Goal: Transaction & Acquisition: Purchase product/service

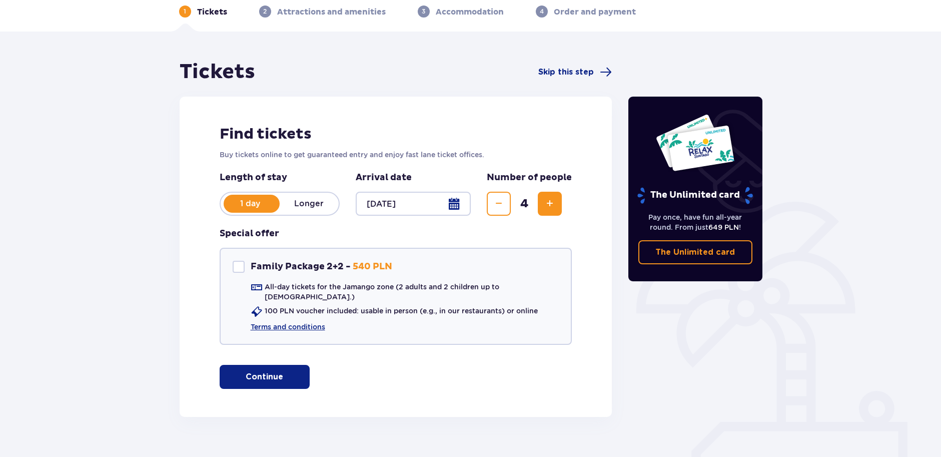
scroll to position [59, 0]
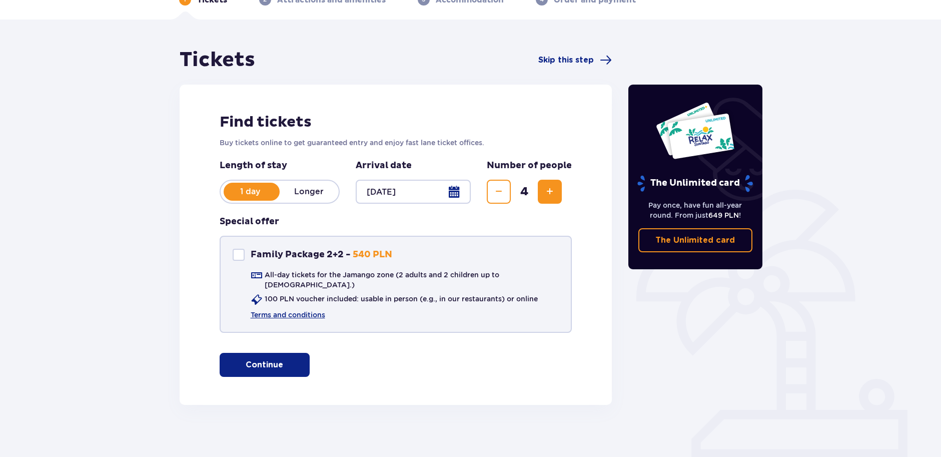
click at [244, 256] on div "Family Package 2+2" at bounding box center [239, 255] width 12 height 12
click at [238, 250] on div "Family Package 2+2" at bounding box center [239, 255] width 12 height 12
checkbox input "false"
click at [287, 360] on span "button" at bounding box center [285, 365] width 12 height 12
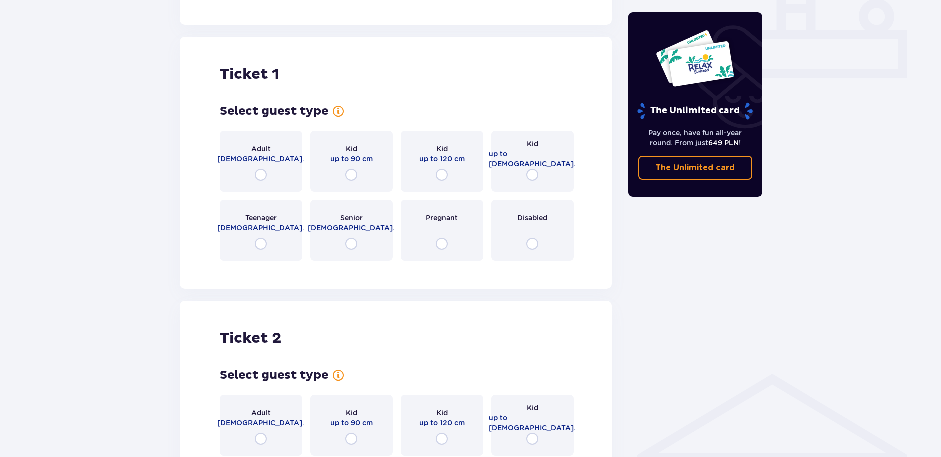
scroll to position [455, 0]
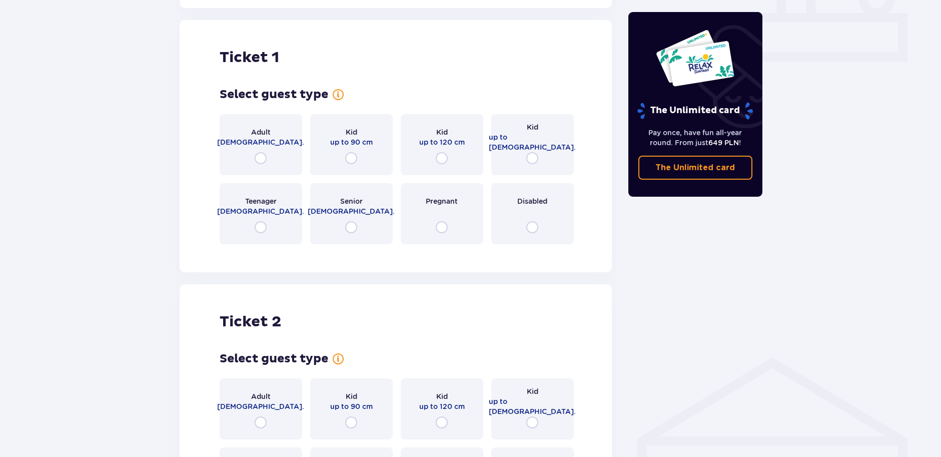
click at [262, 152] on input "radio" at bounding box center [261, 158] width 12 height 12
radio input "true"
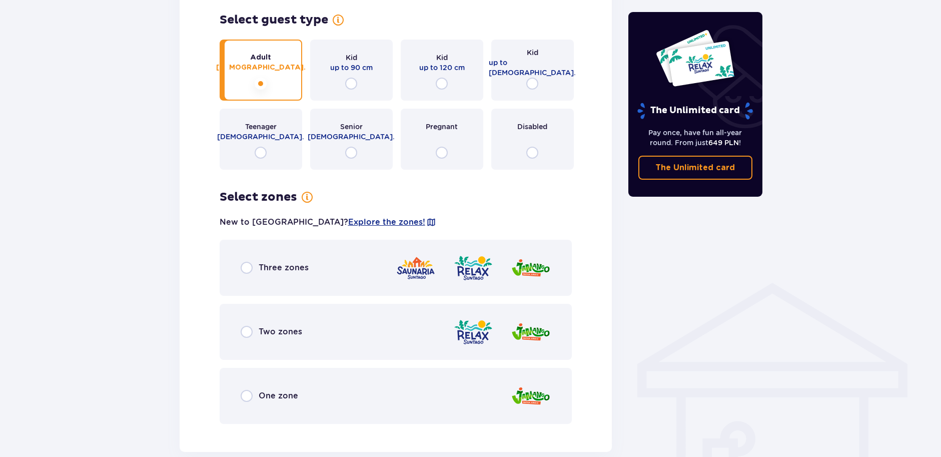
scroll to position [550, 0]
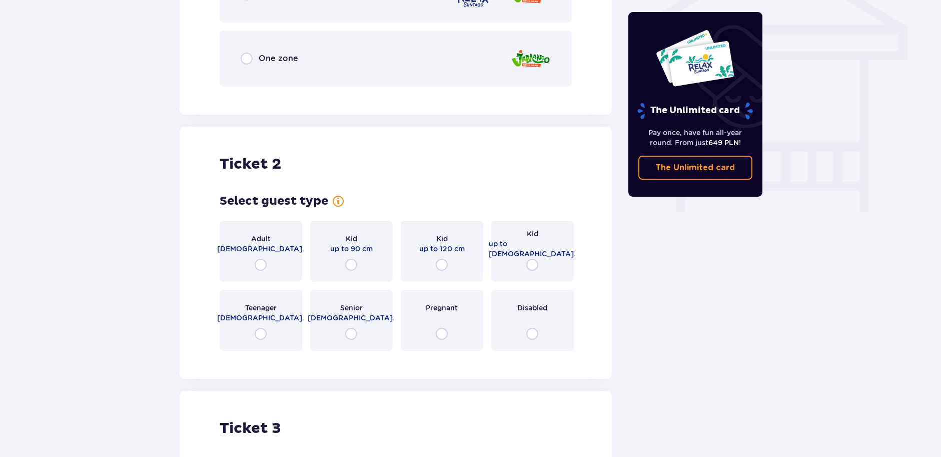
click at [281, 248] on div "Adult 18 - 65 y.o." at bounding box center [261, 251] width 83 height 61
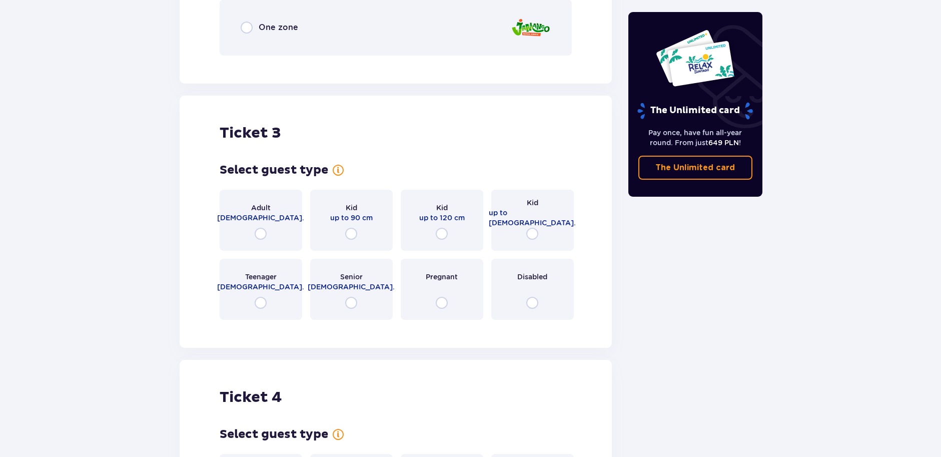
click at [272, 223] on div "Adult 18 - 65 y.o." at bounding box center [261, 220] width 83 height 61
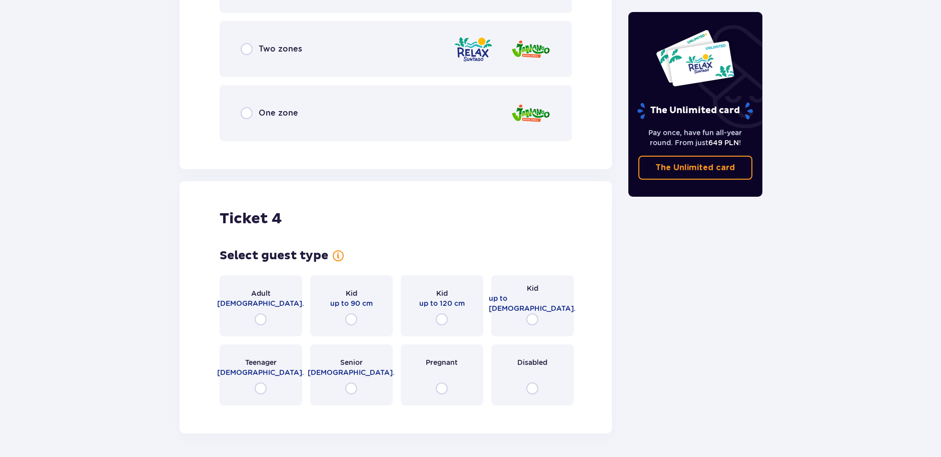
scroll to position [1873, 0]
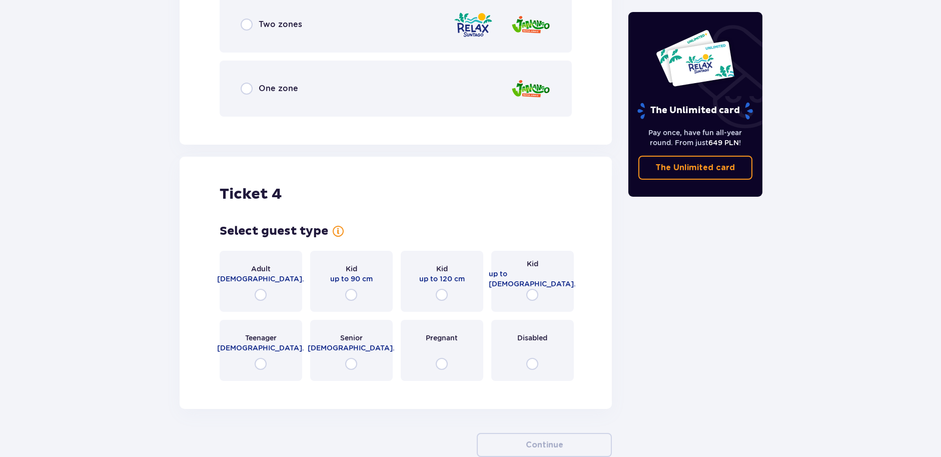
click at [522, 284] on div "Kid up to 16 y.o." at bounding box center [532, 281] width 83 height 61
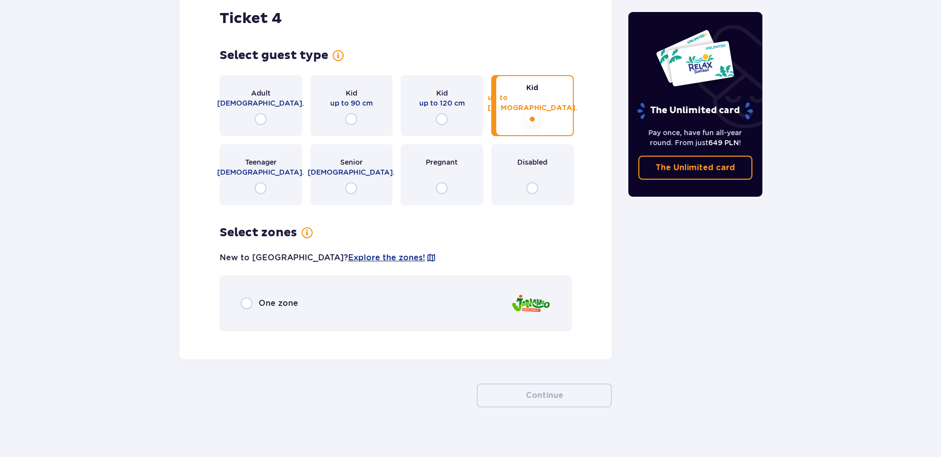
scroll to position [2051, 0]
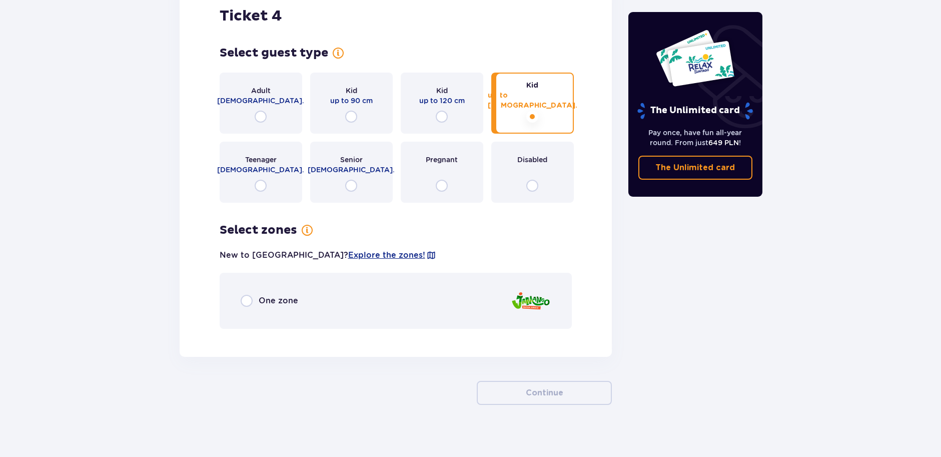
click at [268, 295] on span "One zone" at bounding box center [279, 300] width 40 height 11
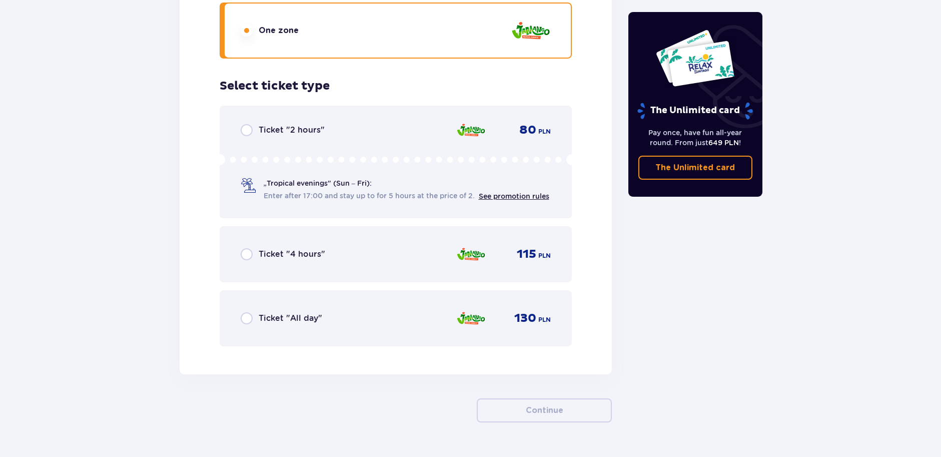
scroll to position [2338, 0]
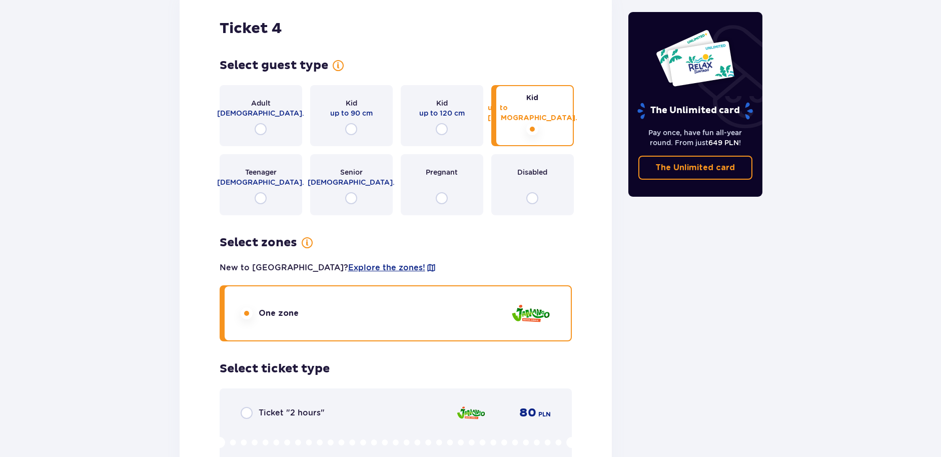
click at [272, 188] on div "Teenager 16 - 18 y.o." at bounding box center [261, 184] width 83 height 61
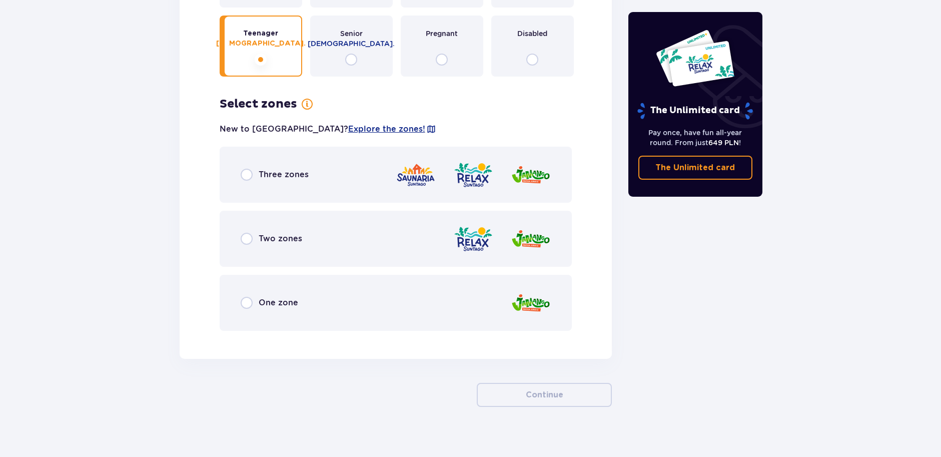
scroll to position [2179, 0]
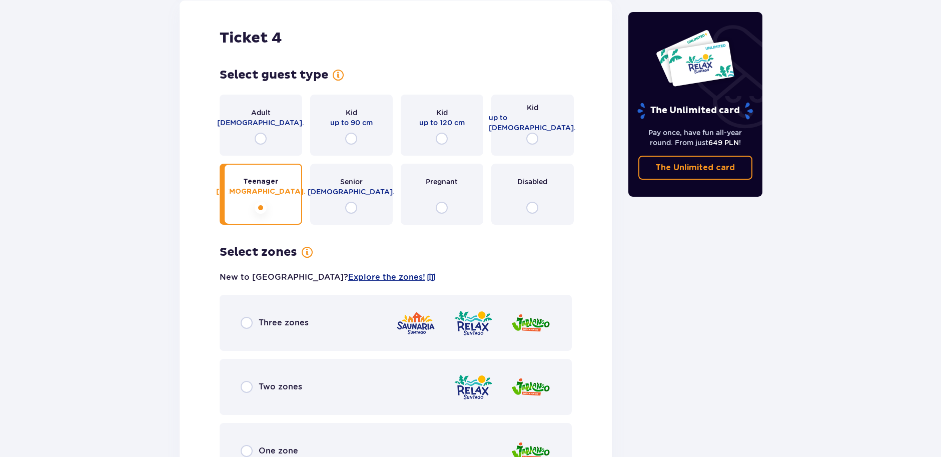
click at [523, 138] on div "Kid up to 16 y.o." at bounding box center [532, 125] width 83 height 61
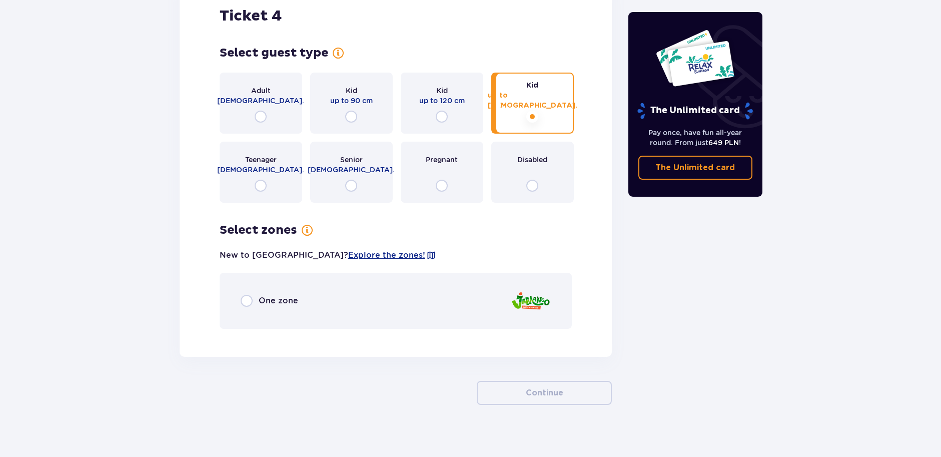
click at [524, 300] on img at bounding box center [531, 301] width 40 height 29
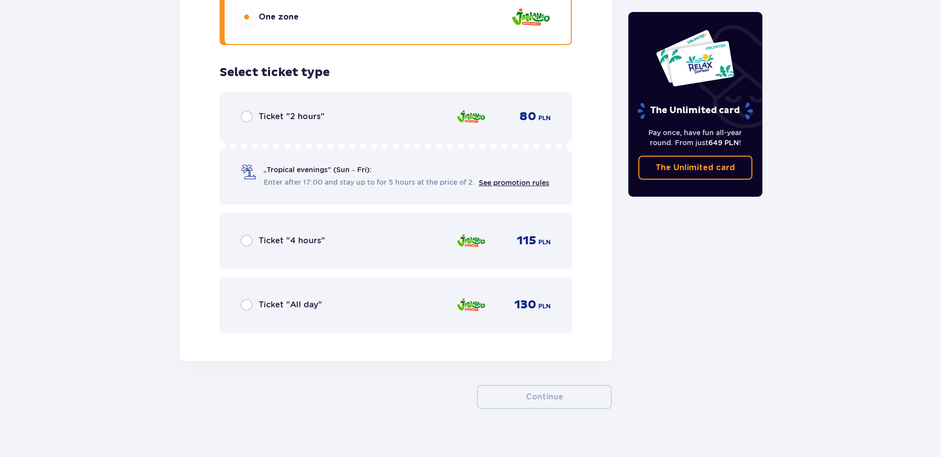
scroll to position [2338, 0]
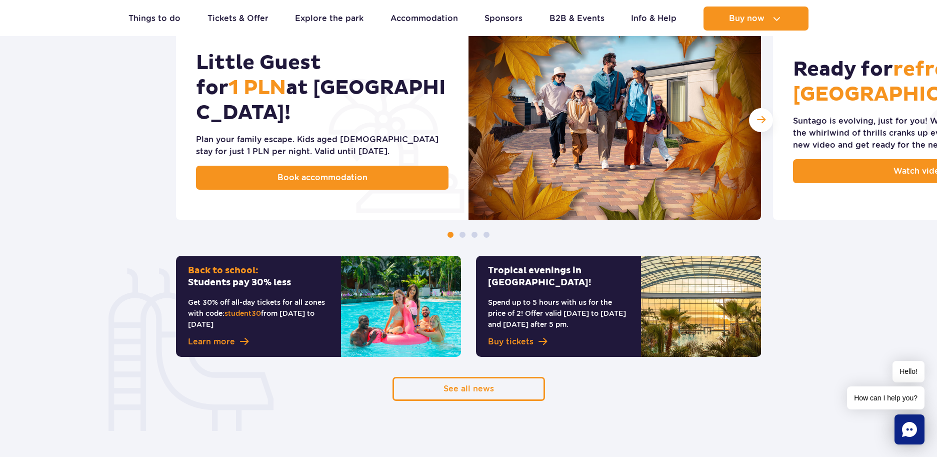
scroll to position [650, 0]
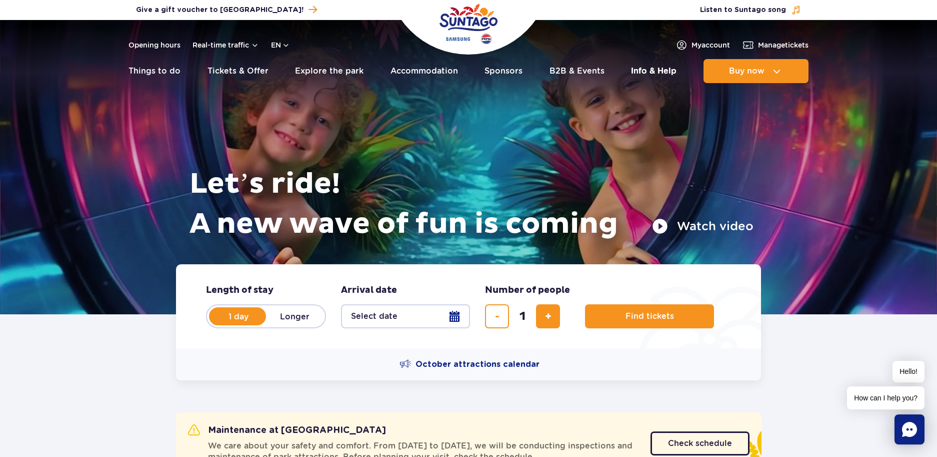
click at [656, 78] on link "Info & Help" at bounding box center [654, 71] width 46 height 24
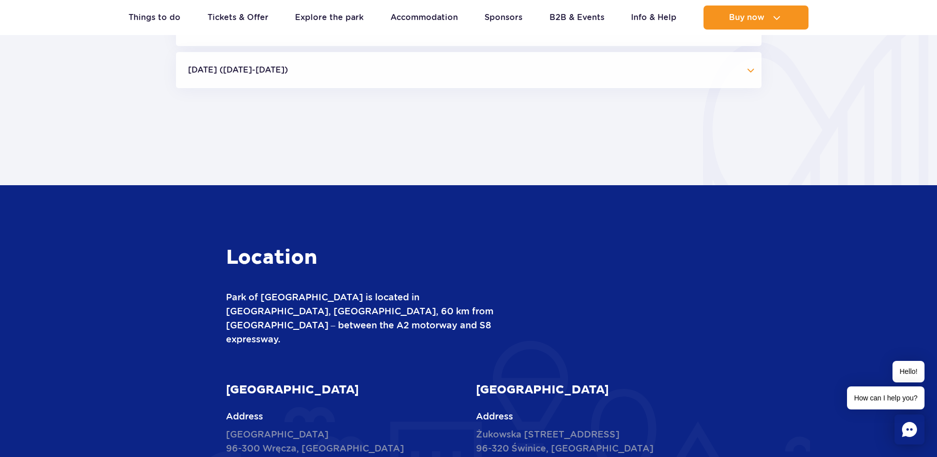
scroll to position [1200, 0]
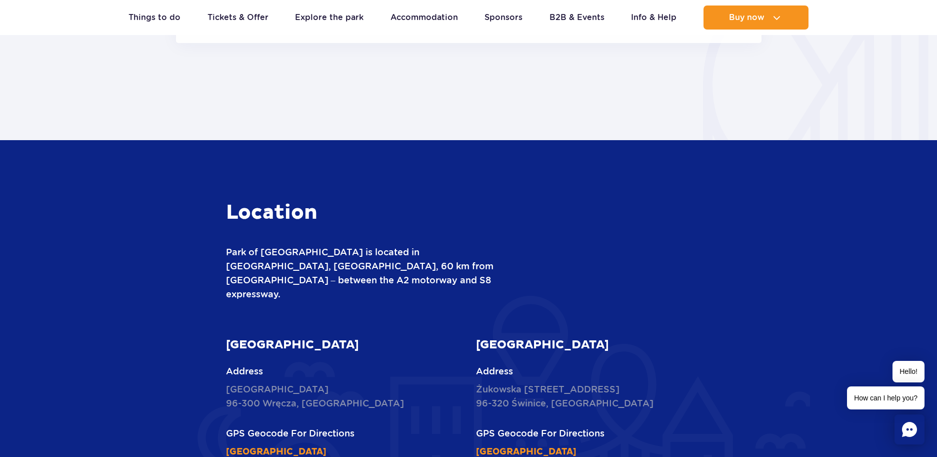
drag, startPoint x: 342, startPoint y: 378, endPoint x: 365, endPoint y: 379, distance: 23.0
click at [365, 382] on p "Nowy Świat 1 Street 96-300 Wręcza, Poland" at bounding box center [344, 396] width 236 height 28
drag, startPoint x: 347, startPoint y: 379, endPoint x: 223, endPoint y: 362, distance: 124.8
click at [223, 362] on div "Suntago Water Park Address Nowy Świat 1 Street 96-300 Wręcza, Poland GPS Geocod…" at bounding box center [344, 397] width 251 height 121
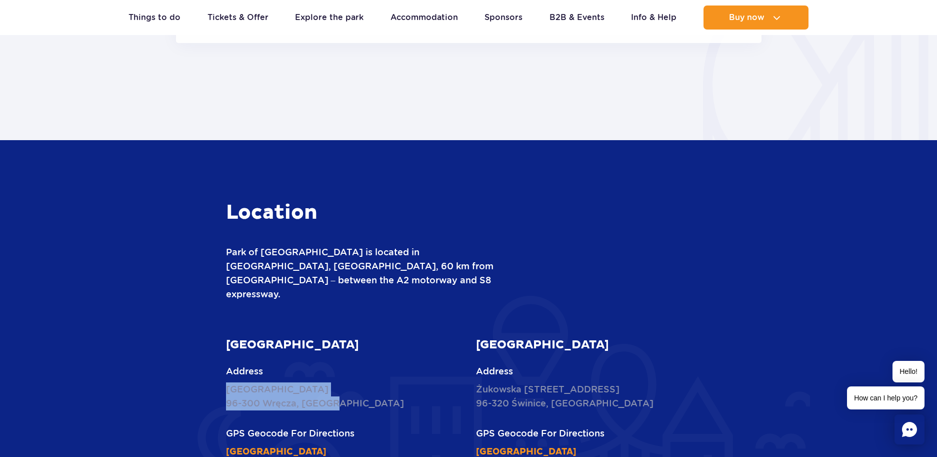
copy p "Nowy Świat 1 Street 96-300 Wręcza, Poland"
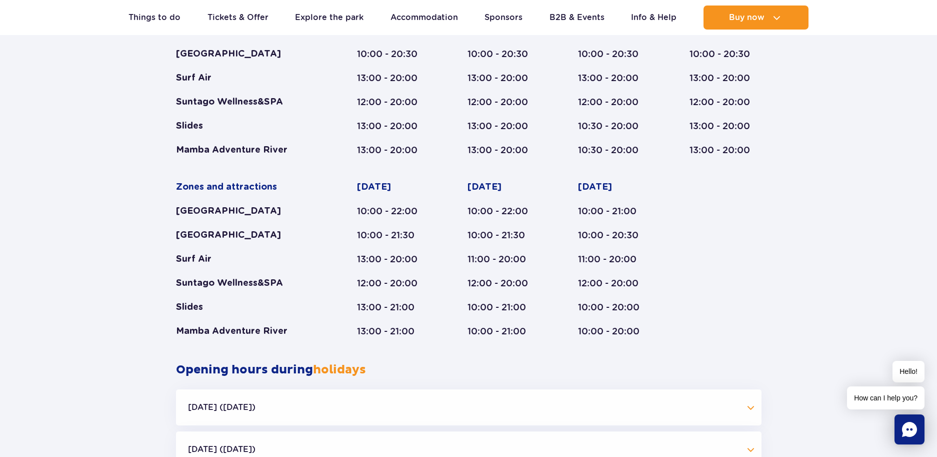
drag, startPoint x: 753, startPoint y: 252, endPoint x: 664, endPoint y: 80, distance: 193.9
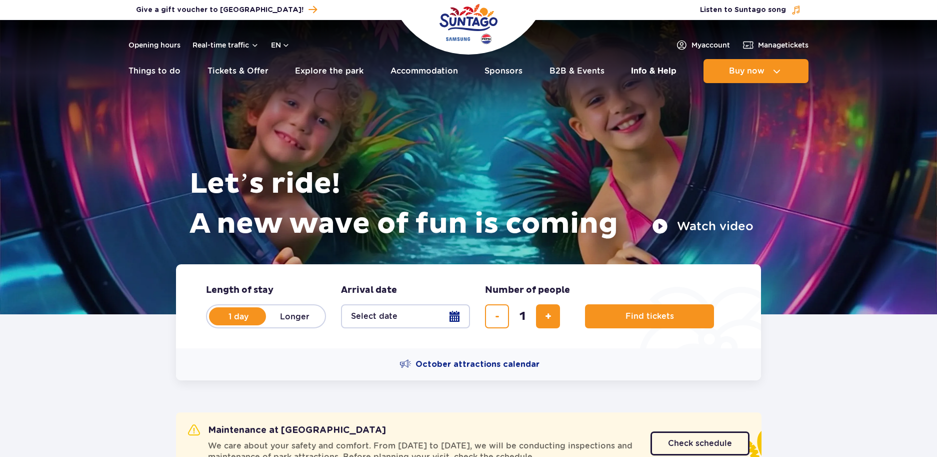
click at [666, 67] on link "Info & Help" at bounding box center [654, 71] width 46 height 24
click at [275, 317] on label "Longer" at bounding box center [294, 316] width 57 height 21
click at [275, 325] on input "Longer" at bounding box center [271, 326] width 11 height 2
radio input "false"
radio input "true"
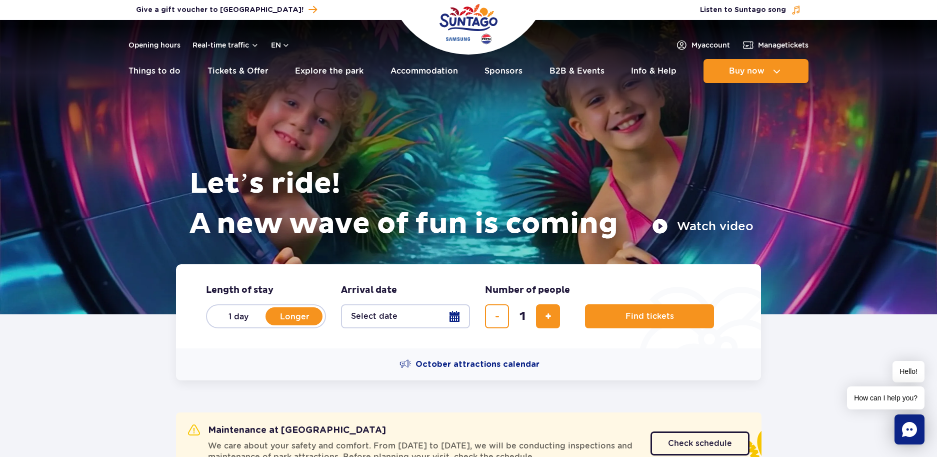
click at [240, 319] on label "1 day" at bounding box center [238, 316] width 57 height 21
click at [221, 325] on input "1 day" at bounding box center [215, 326] width 11 height 2
click at [283, 318] on label "Longer" at bounding box center [294, 316] width 57 height 21
click at [277, 325] on input "Longer" at bounding box center [271, 326] width 11 height 2
radio input "false"
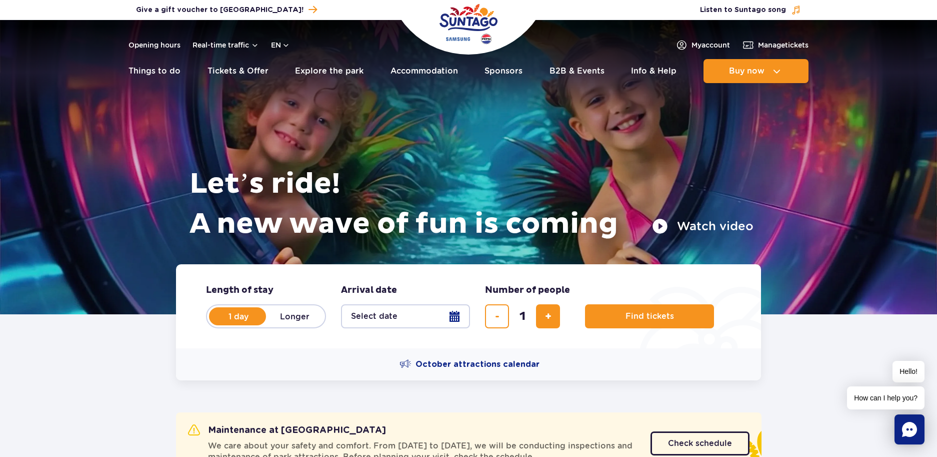
radio input "true"
click at [394, 313] on button "Select date" at bounding box center [405, 316] width 129 height 24
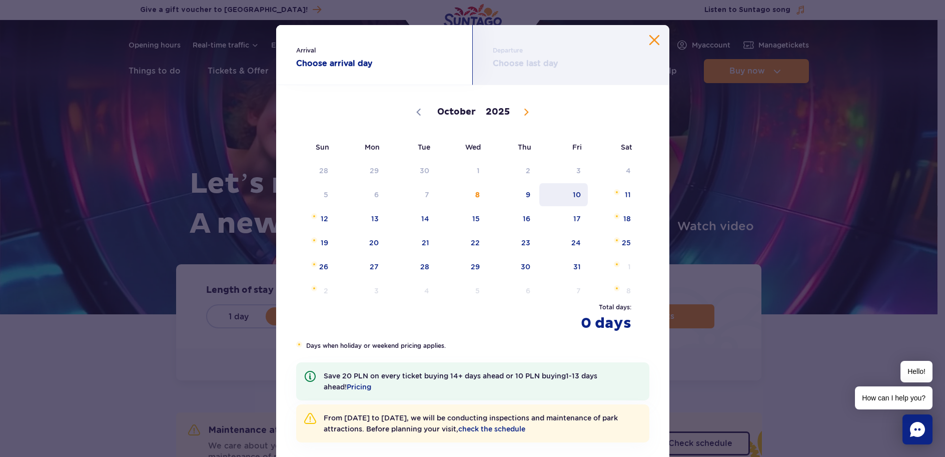
click at [570, 197] on span "10" at bounding box center [563, 194] width 51 height 23
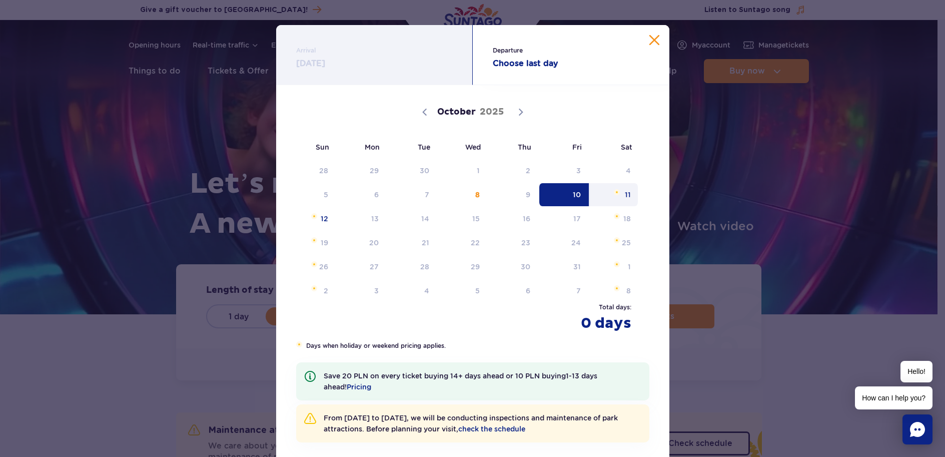
click at [610, 199] on span "11" at bounding box center [614, 194] width 51 height 23
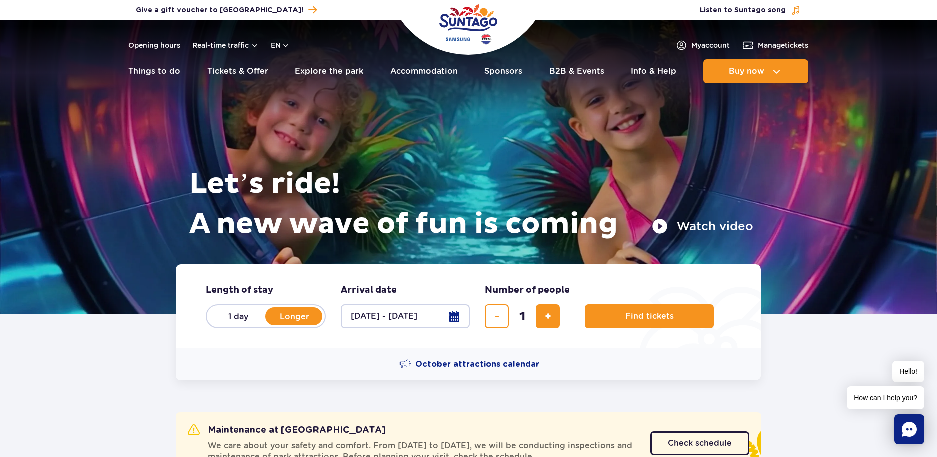
click at [442, 317] on button "10.10.25 - 11.10.25" at bounding box center [405, 316] width 129 height 24
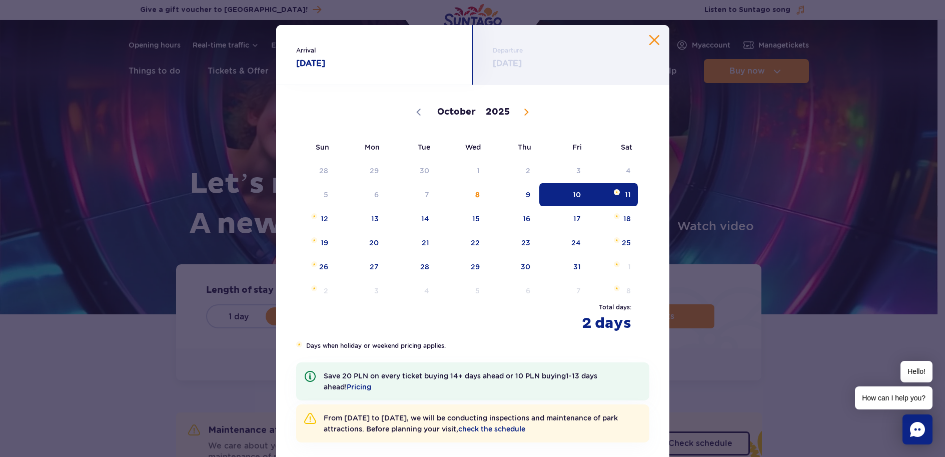
click at [624, 193] on span "11" at bounding box center [614, 194] width 51 height 23
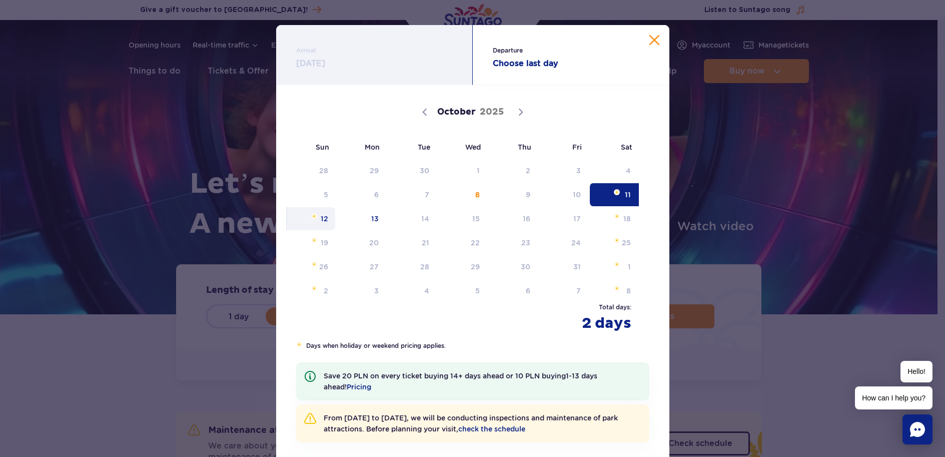
click at [316, 214] on span "12" at bounding box center [311, 218] width 51 height 23
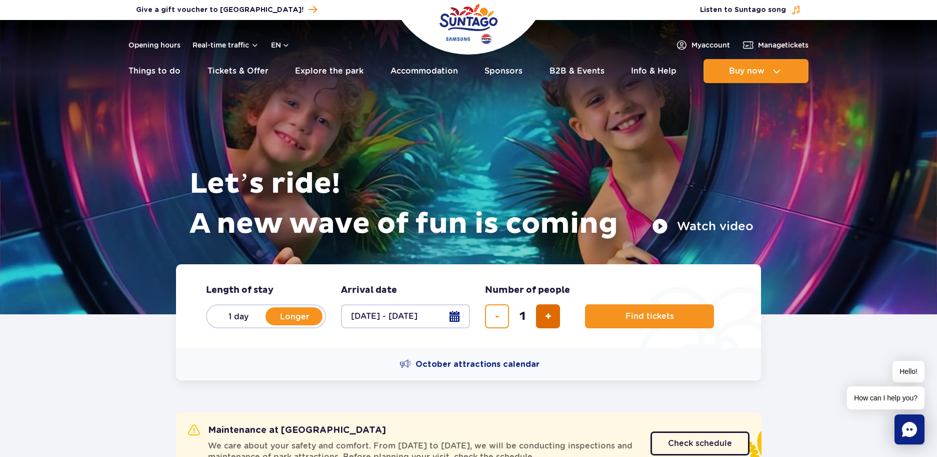
click at [546, 316] on span "add ticket" at bounding box center [548, 316] width 7 height 0
type input "4"
click at [614, 318] on button "Find tickets" at bounding box center [649, 316] width 129 height 24
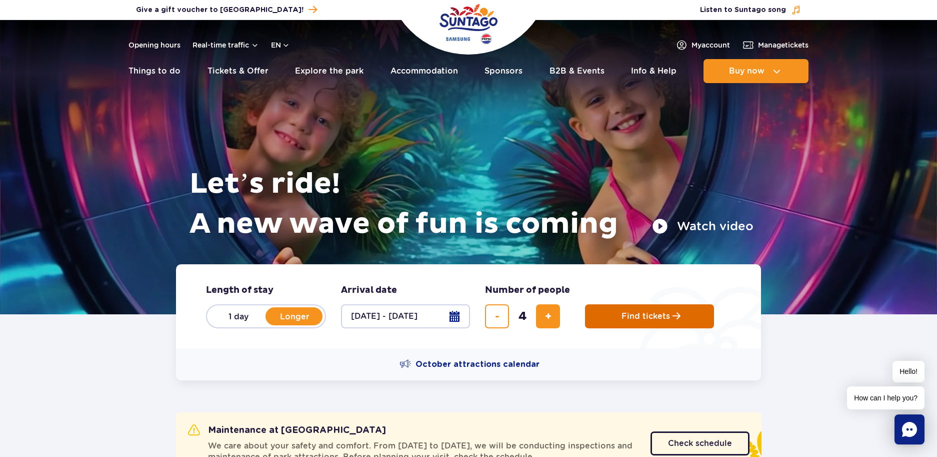
click at [614, 318] on button "Find tickets" at bounding box center [649, 316] width 129 height 24
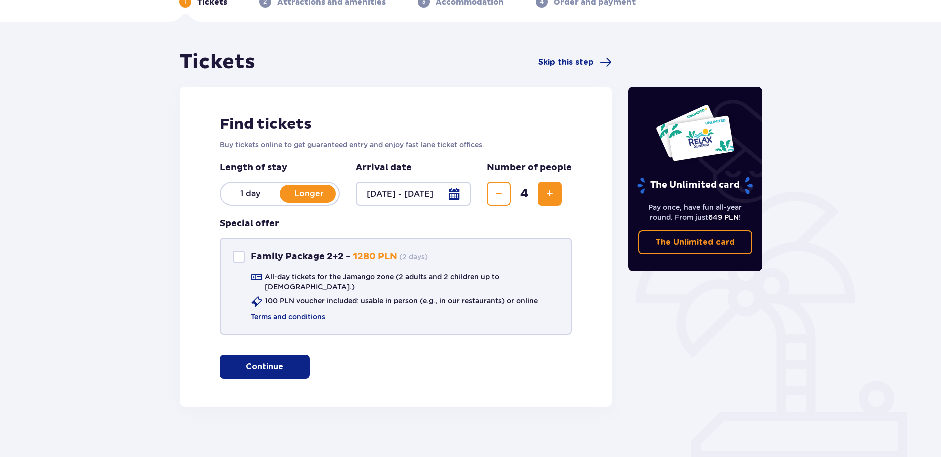
scroll to position [59, 0]
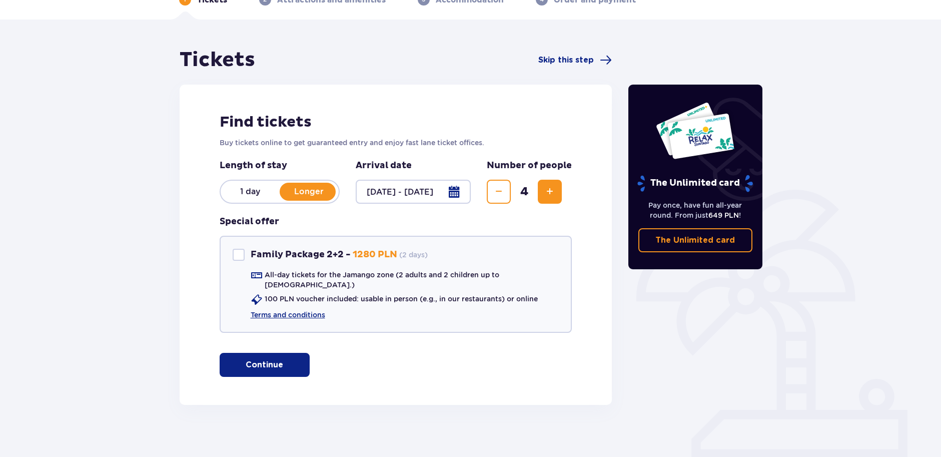
click at [276, 353] on button "Continue" at bounding box center [265, 365] width 90 height 24
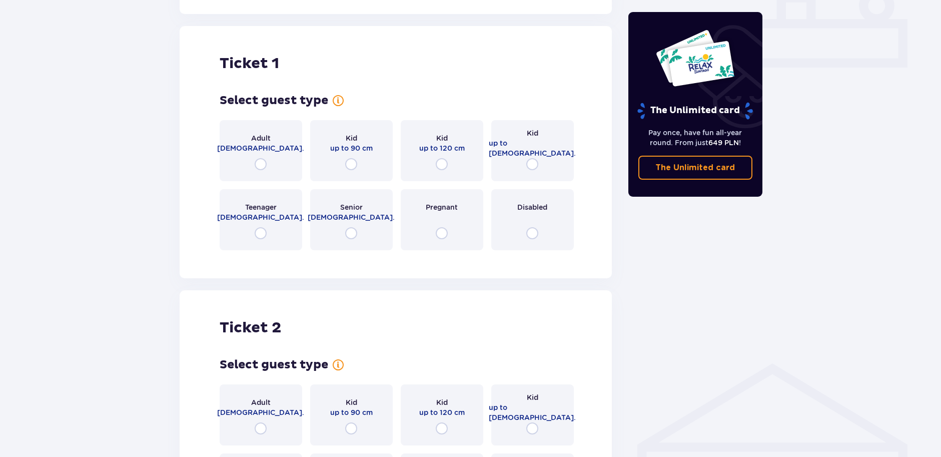
scroll to position [455, 0]
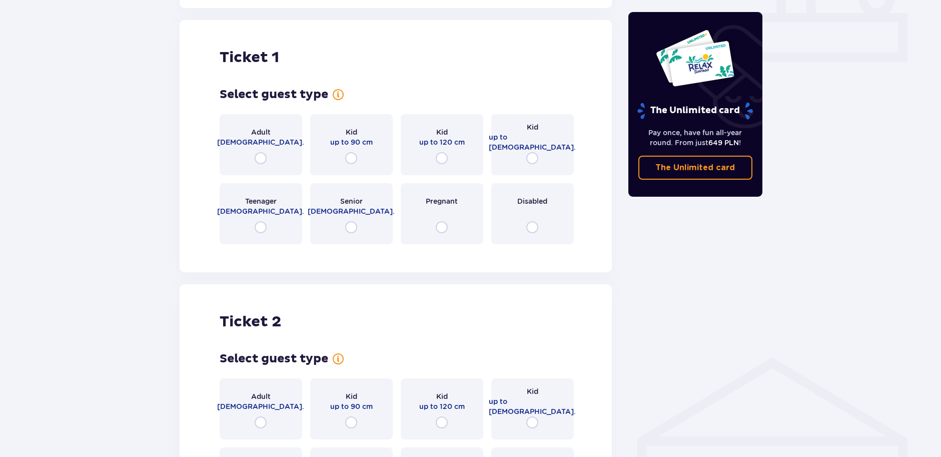
click at [263, 152] on input "radio" at bounding box center [261, 158] width 12 height 12
radio input "true"
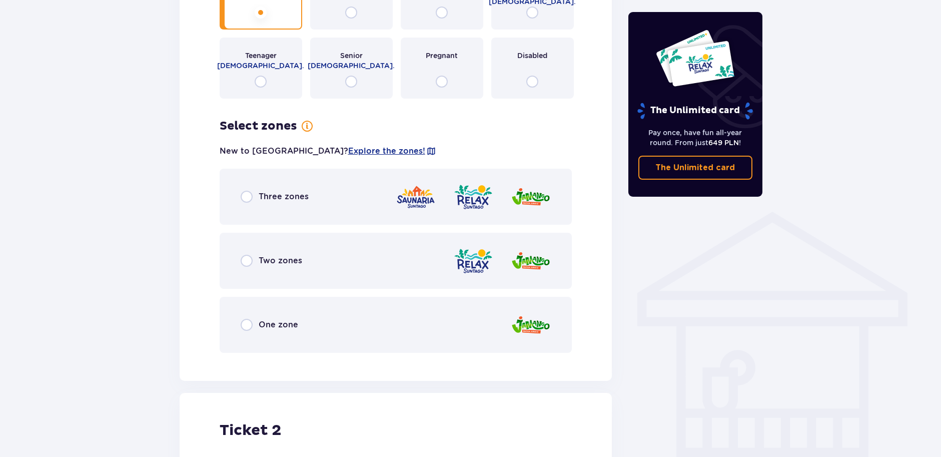
scroll to position [599, 0]
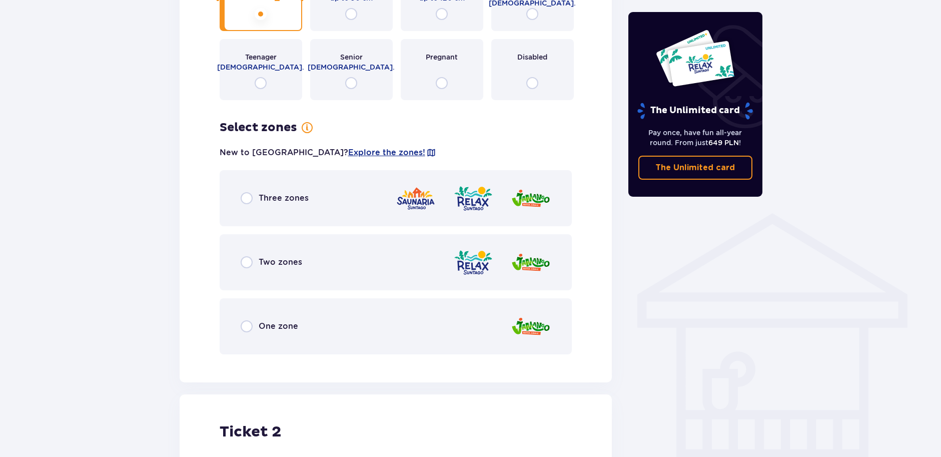
click at [301, 207] on div "Three zones" at bounding box center [396, 198] width 353 height 56
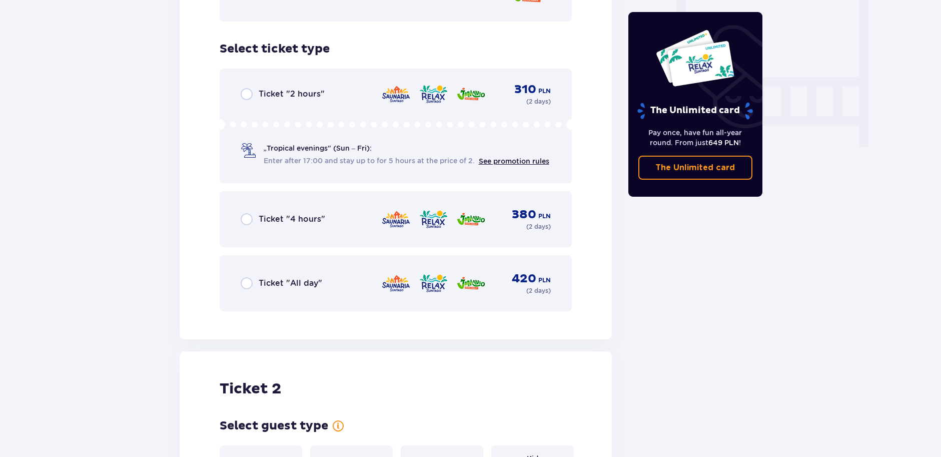
scroll to position [953, 0]
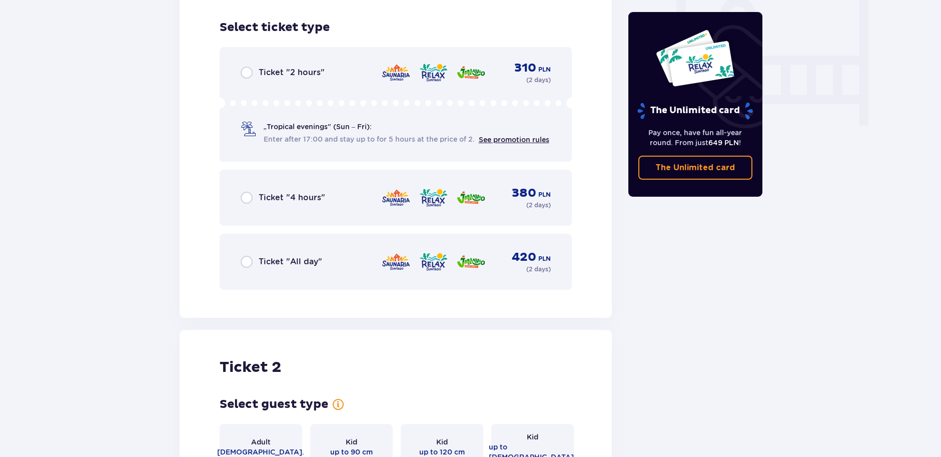
click at [336, 263] on div "Ticket "All day" 420 PLN ( 2 days )" at bounding box center [396, 262] width 311 height 24
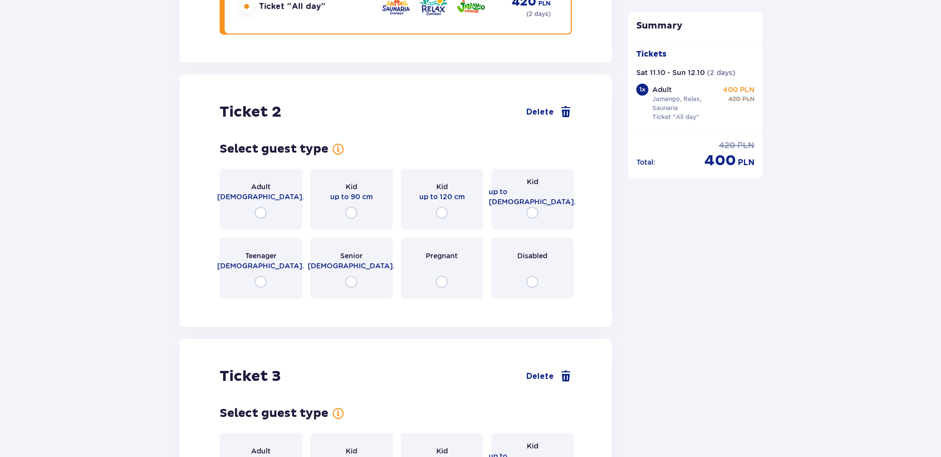
scroll to position [1263, 0]
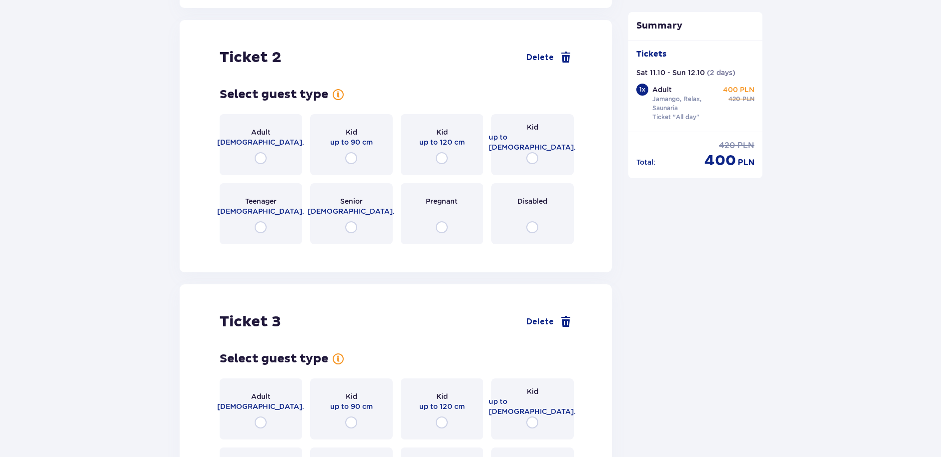
click at [269, 145] on div "Adult 18 - 65 y.o." at bounding box center [261, 144] width 83 height 61
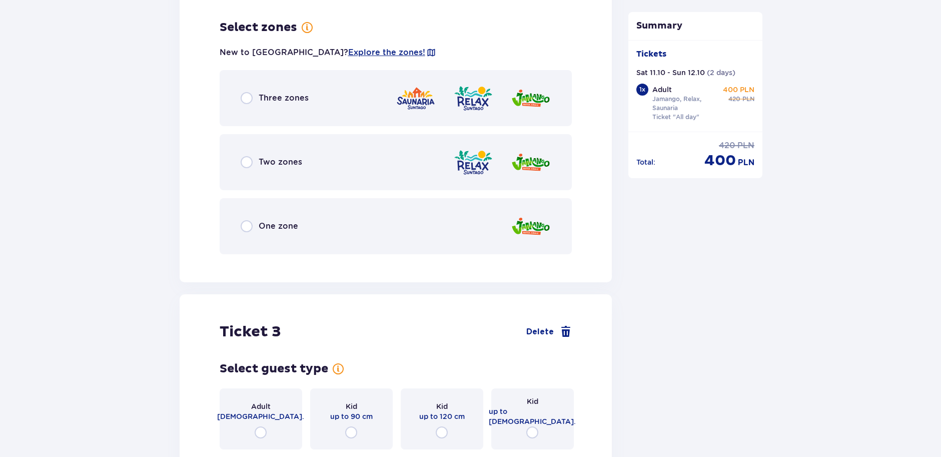
click at [278, 93] on span "Three zones" at bounding box center [284, 98] width 50 height 11
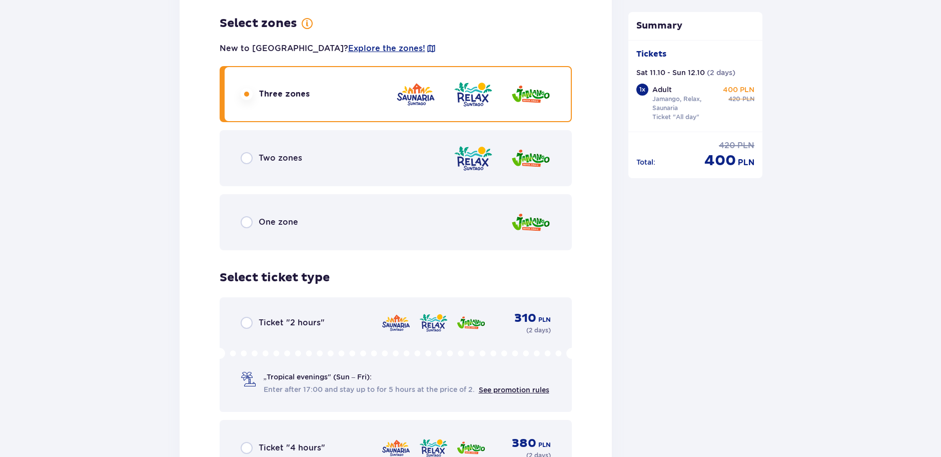
scroll to position [1761, 0]
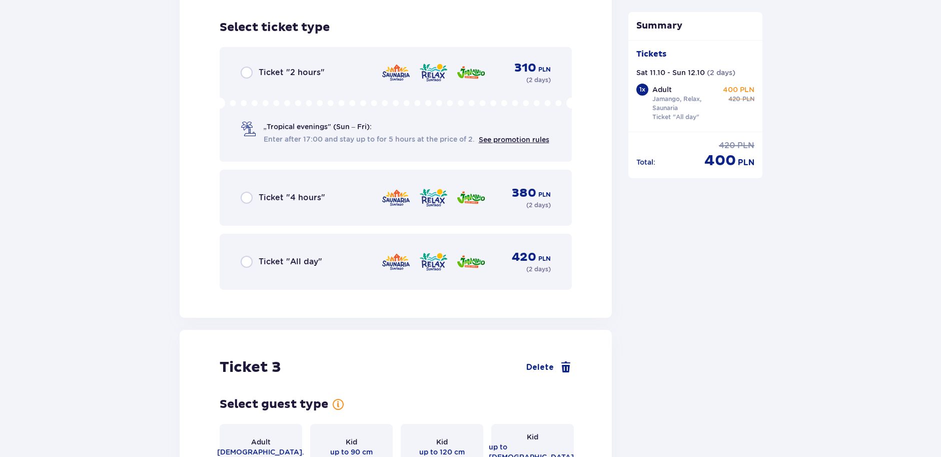
click at [302, 192] on span "Ticket "4 hours"" at bounding box center [292, 197] width 67 height 11
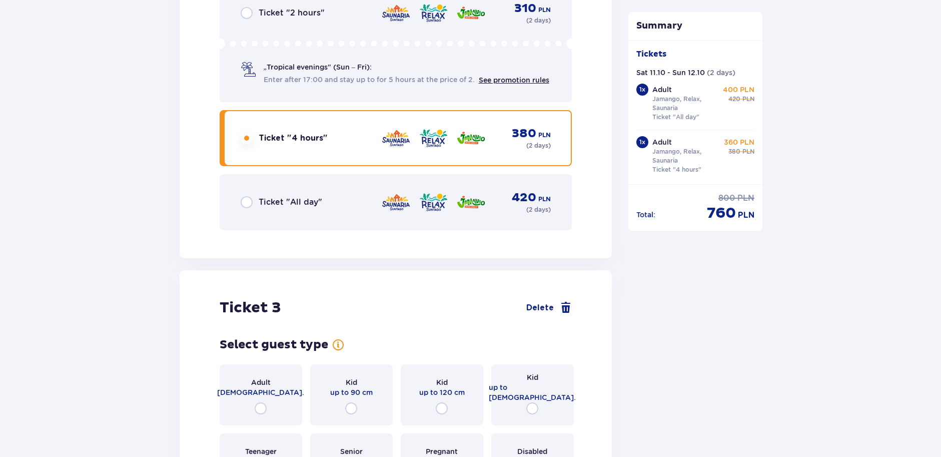
click at [301, 197] on span "Ticket "All day"" at bounding box center [291, 202] width 64 height 11
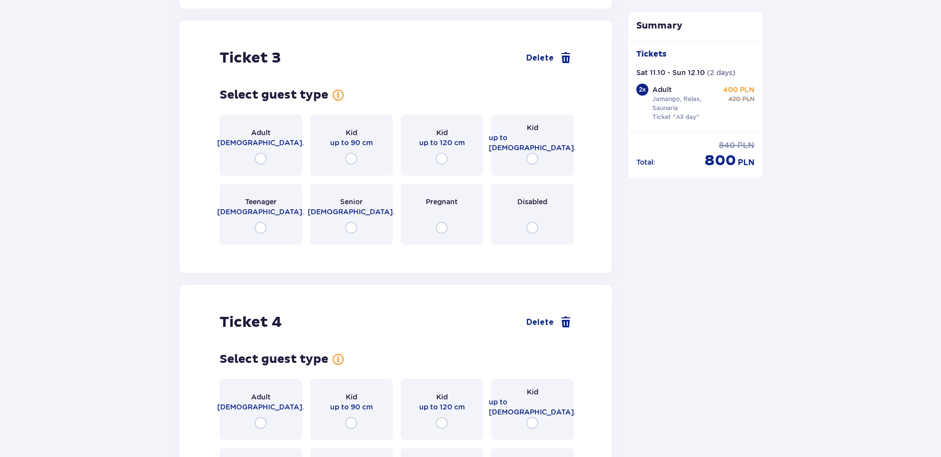
scroll to position [2070, 0]
click at [266, 155] on input "radio" at bounding box center [261, 158] width 12 height 12
radio input "true"
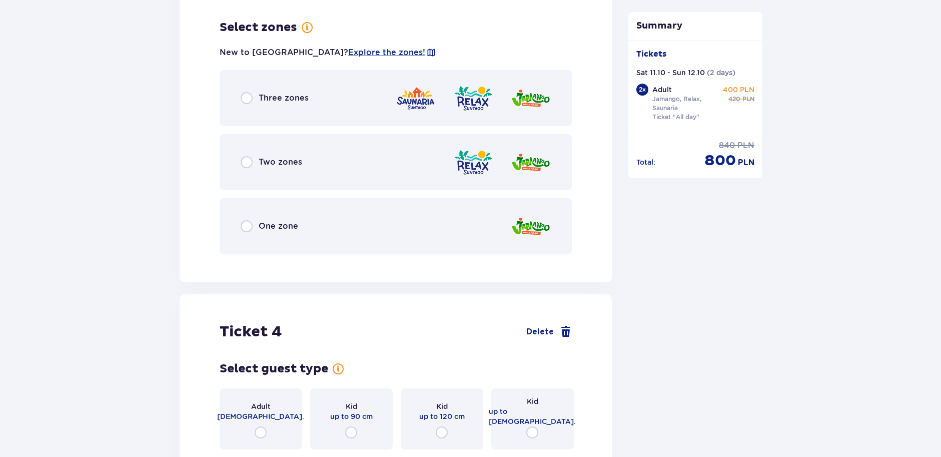
drag, startPoint x: 303, startPoint y: 96, endPoint x: 300, endPoint y: 108, distance: 12.7
click at [301, 96] on span "Three zones" at bounding box center [284, 98] width 50 height 11
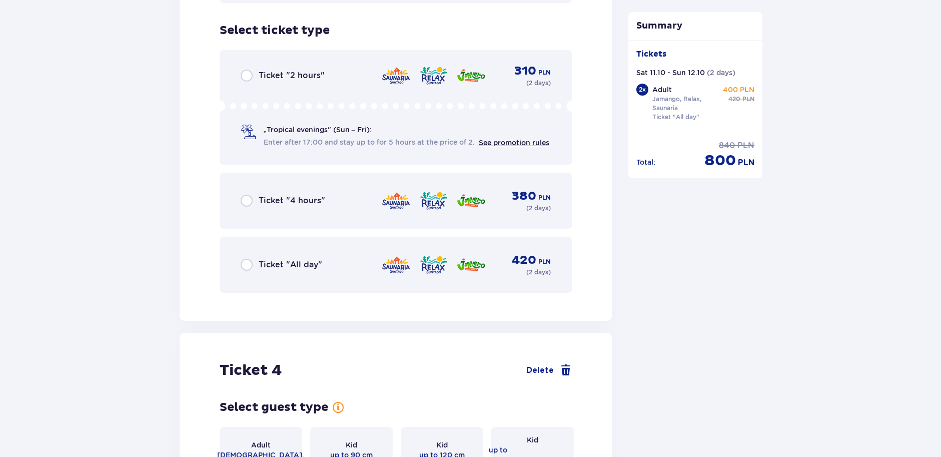
scroll to position [2568, 0]
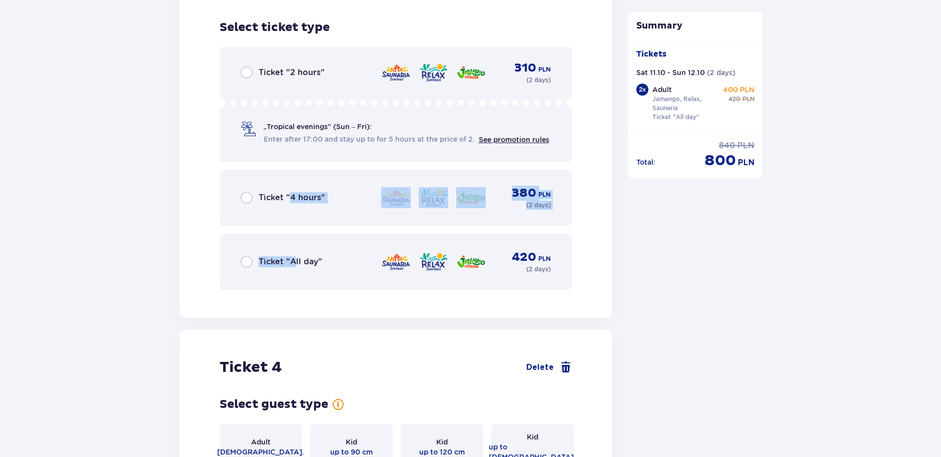
drag, startPoint x: 290, startPoint y: 183, endPoint x: 293, endPoint y: 240, distance: 56.6
click at [294, 240] on div "Ticket "2 hours" 310 PLN ( 2 days ) „Tropical evenings" (Sun – Fri): Enter afte…" at bounding box center [396, 168] width 353 height 243
drag, startPoint x: 293, startPoint y: 240, endPoint x: 309, endPoint y: 257, distance: 23.4
click at [309, 257] on span "Ticket "All day"" at bounding box center [291, 261] width 64 height 11
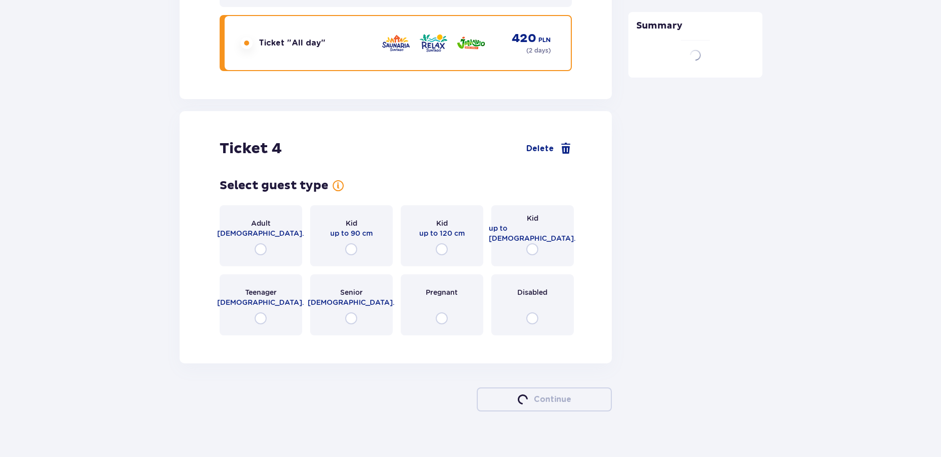
scroll to position [2793, 0]
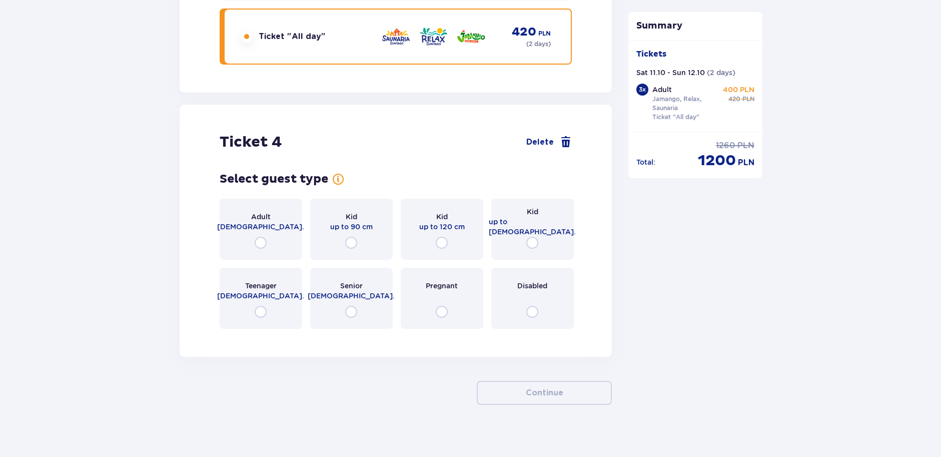
click at [537, 228] on div "Kid up to [DEMOGRAPHIC_DATA]." at bounding box center [532, 229] width 83 height 61
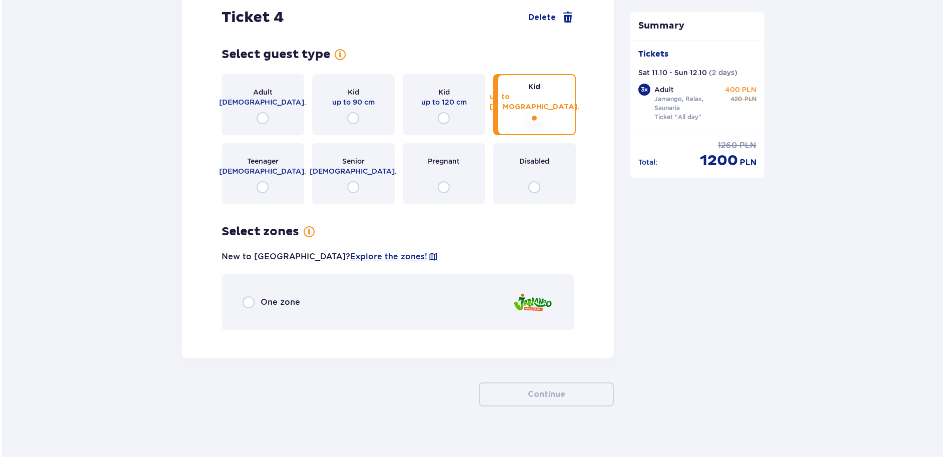
scroll to position [2919, 0]
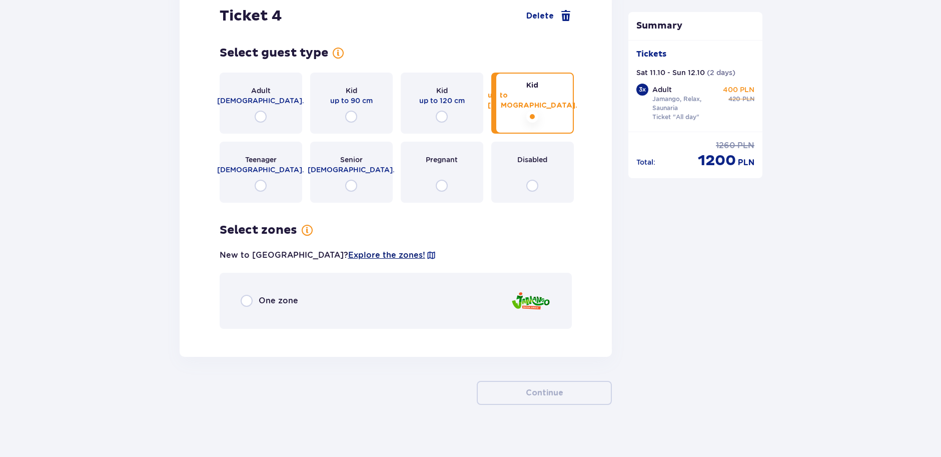
click at [348, 250] on span "Explore the zones!" at bounding box center [386, 255] width 77 height 11
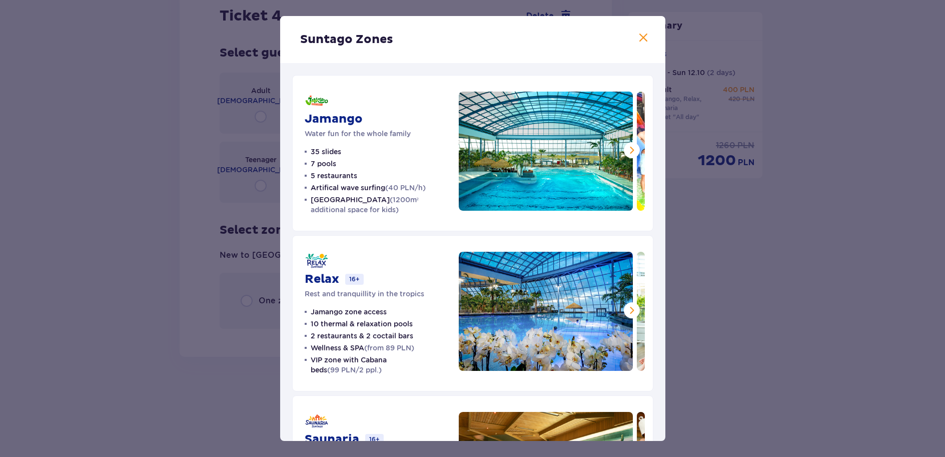
click at [628, 151] on span at bounding box center [632, 150] width 12 height 12
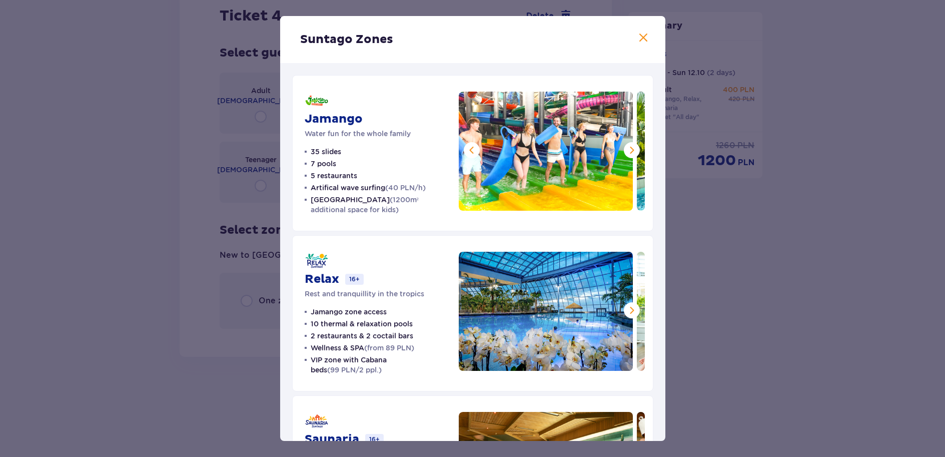
click at [628, 150] on span at bounding box center [632, 150] width 12 height 12
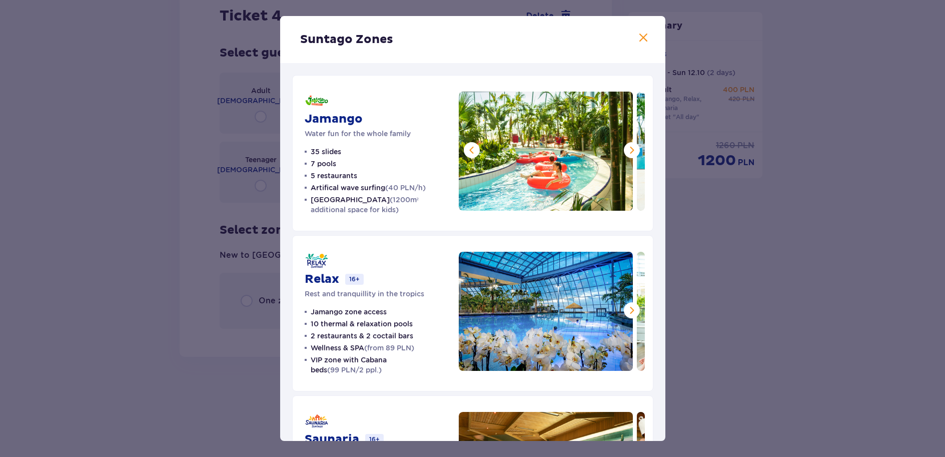
click at [629, 149] on span at bounding box center [632, 150] width 12 height 12
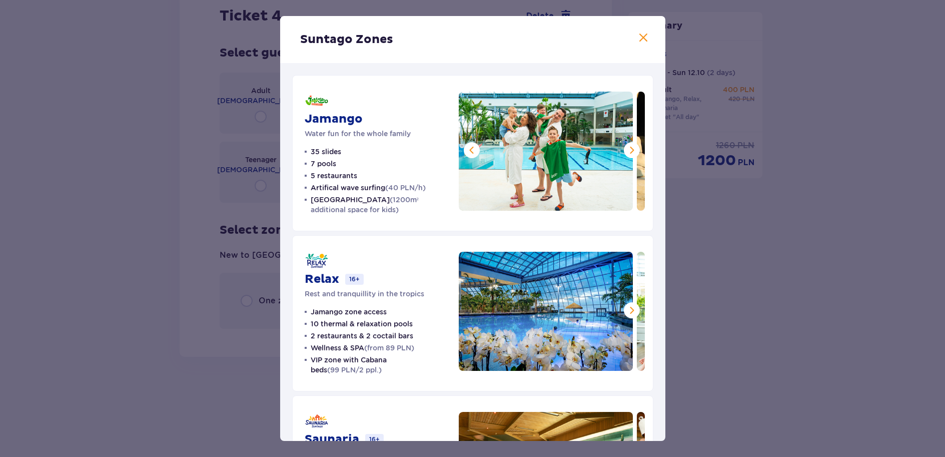
click at [629, 149] on span at bounding box center [632, 150] width 12 height 12
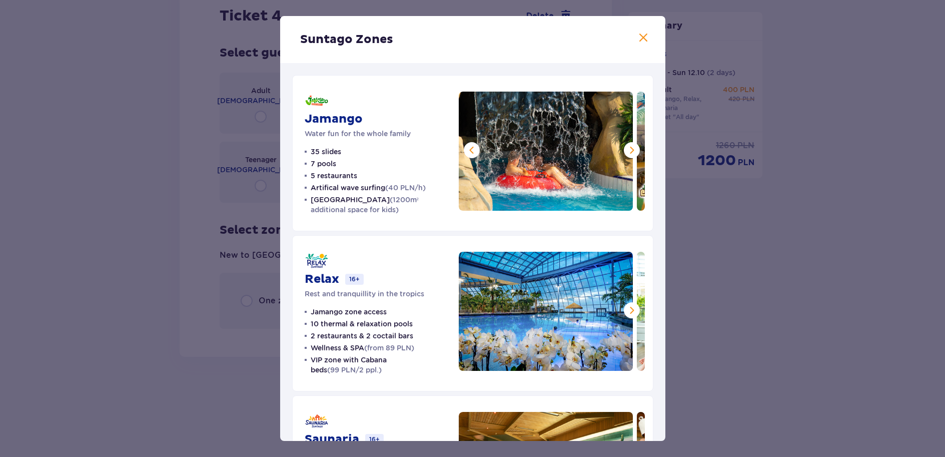
click at [629, 150] on span at bounding box center [632, 150] width 12 height 12
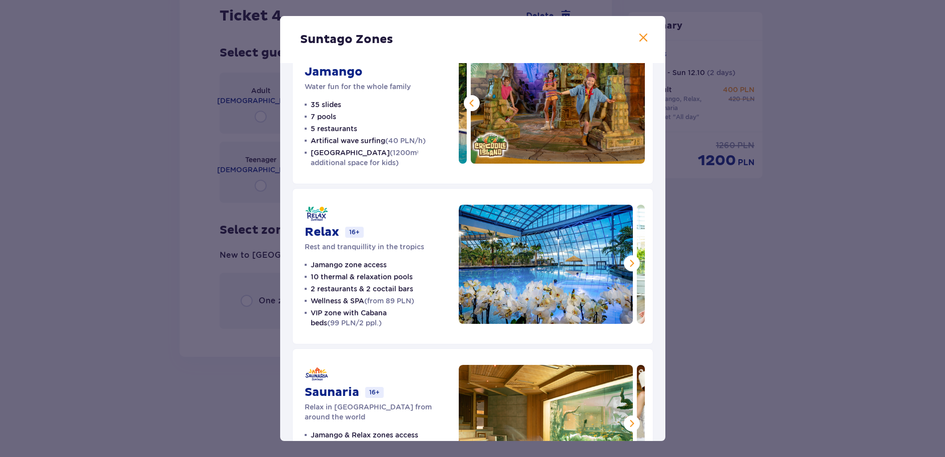
scroll to position [50, 0]
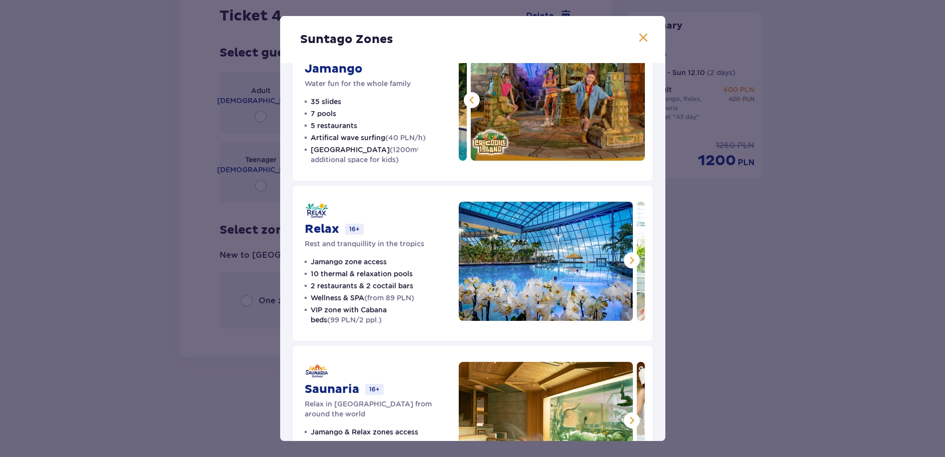
click at [632, 258] on span at bounding box center [632, 260] width 12 height 12
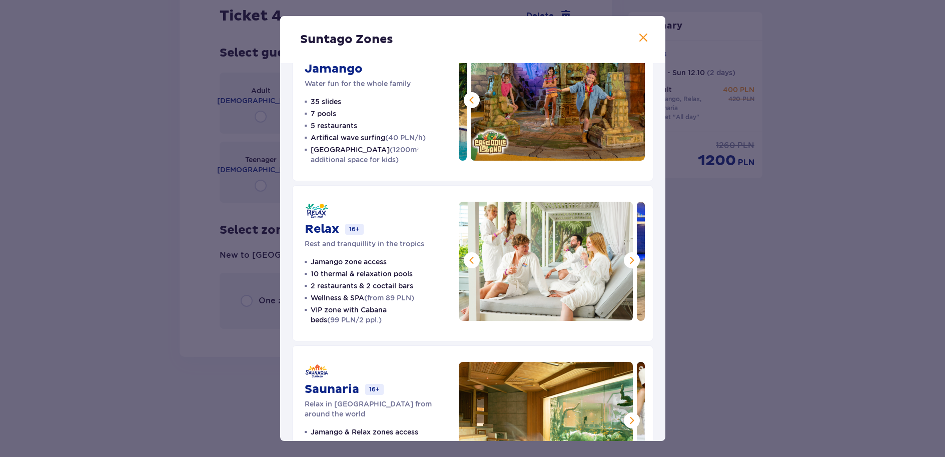
click at [631, 262] on span at bounding box center [632, 260] width 12 height 12
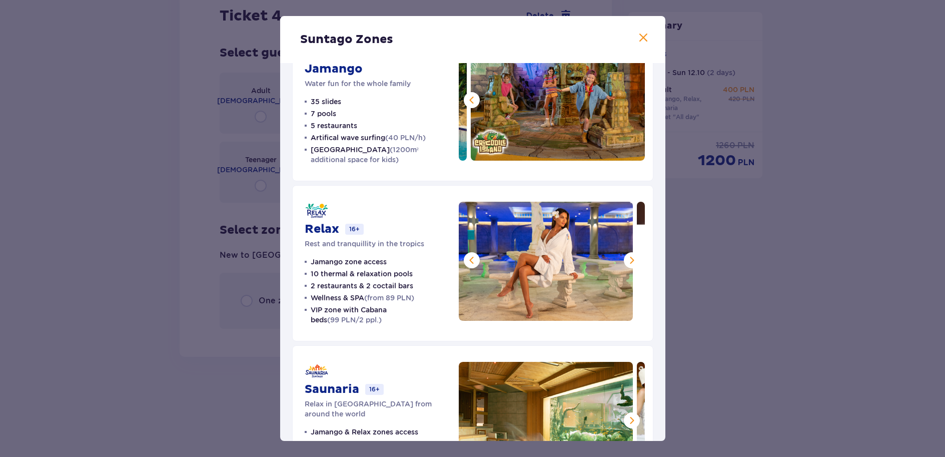
click at [631, 262] on span at bounding box center [632, 260] width 12 height 12
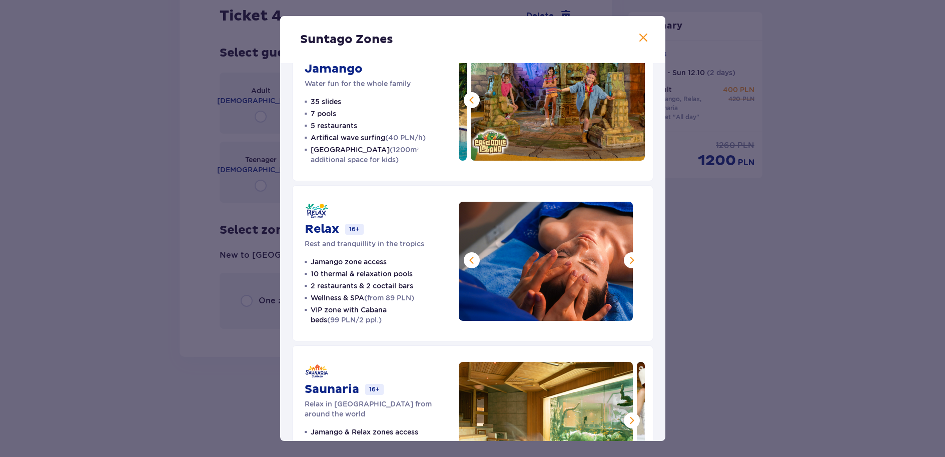
click at [630, 262] on span at bounding box center [632, 260] width 12 height 12
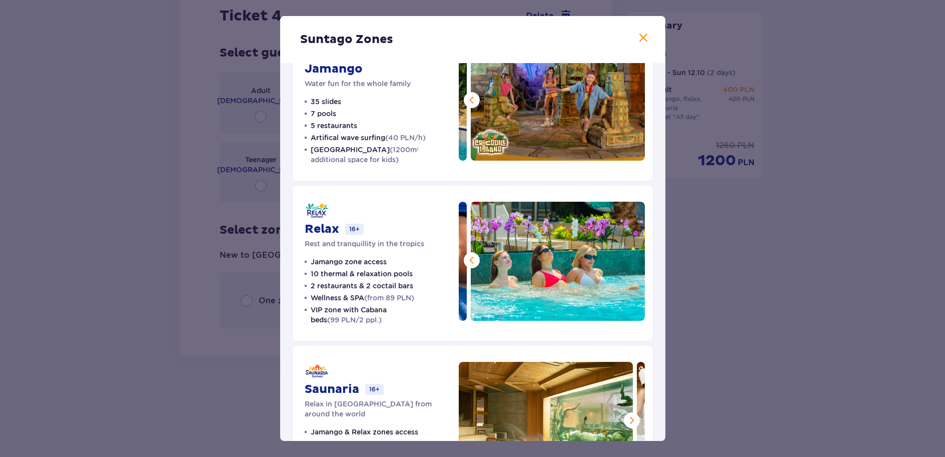
click at [629, 262] on img at bounding box center [558, 261] width 174 height 119
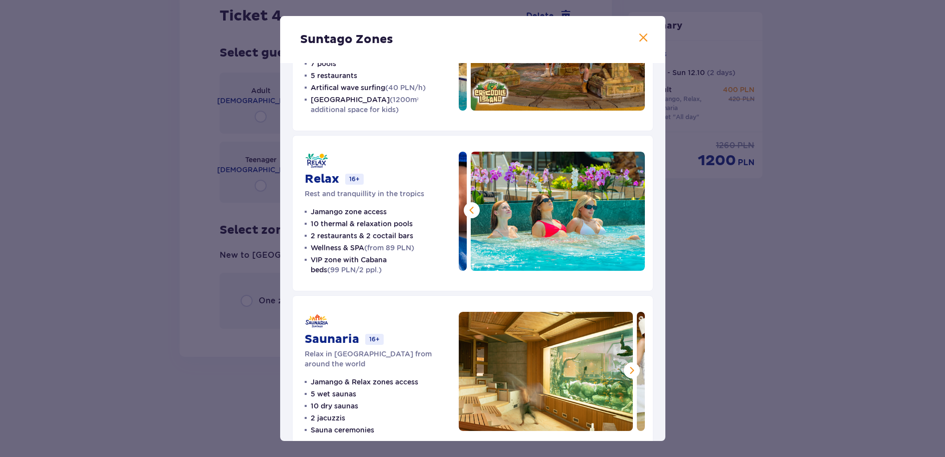
scroll to position [119, 0]
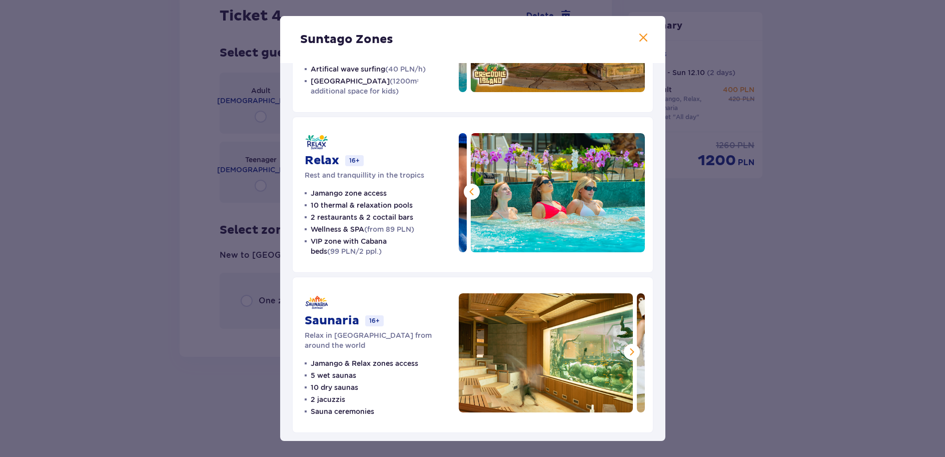
click at [627, 354] on span at bounding box center [632, 352] width 12 height 12
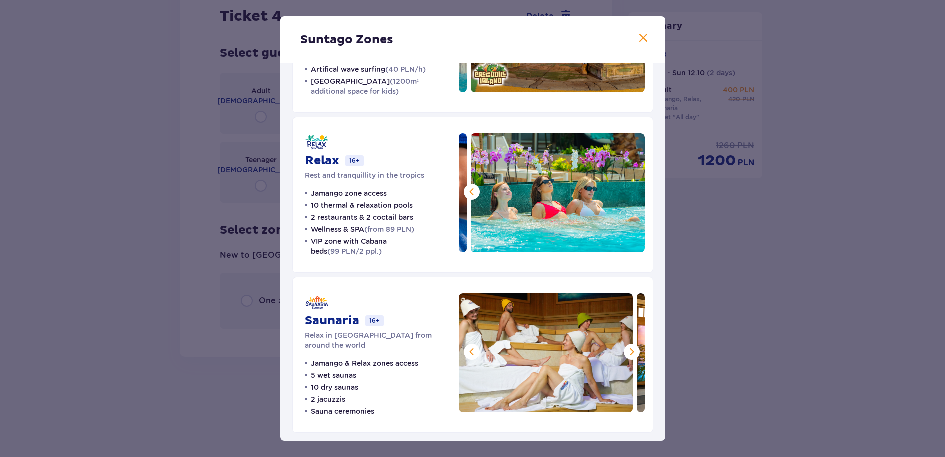
click at [627, 354] on span at bounding box center [632, 352] width 12 height 12
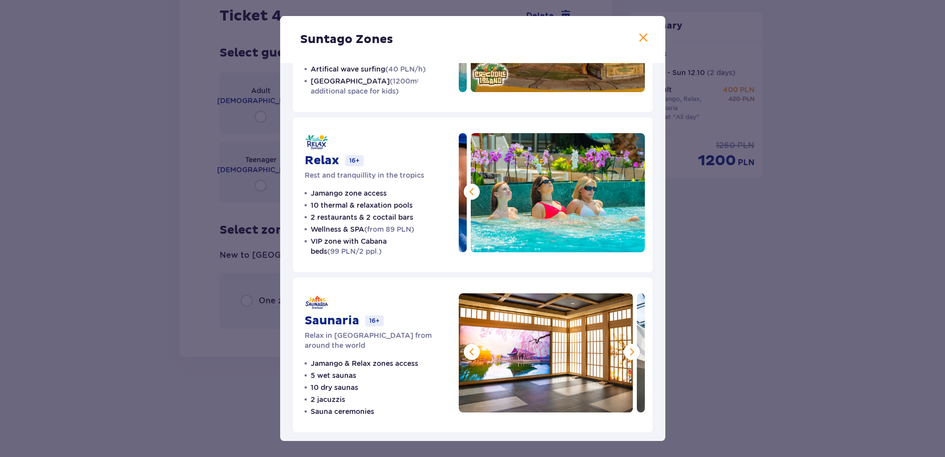
click at [627, 354] on span at bounding box center [632, 352] width 12 height 12
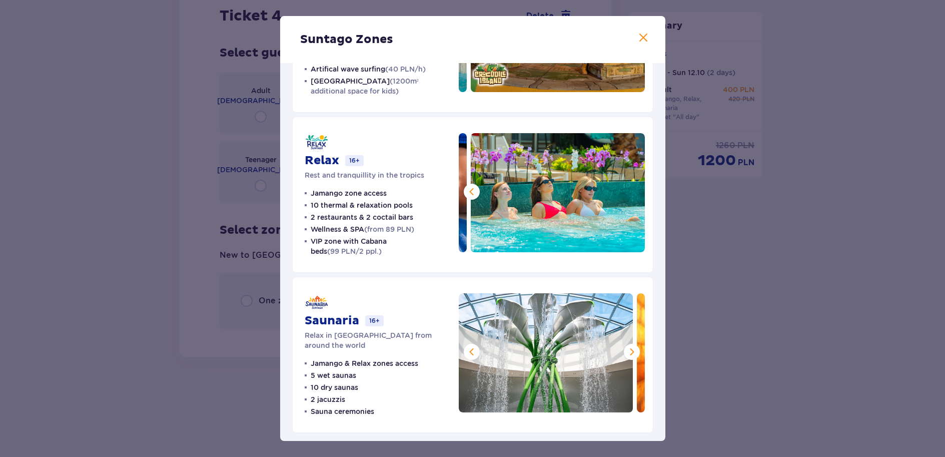
click at [627, 354] on span at bounding box center [632, 352] width 12 height 12
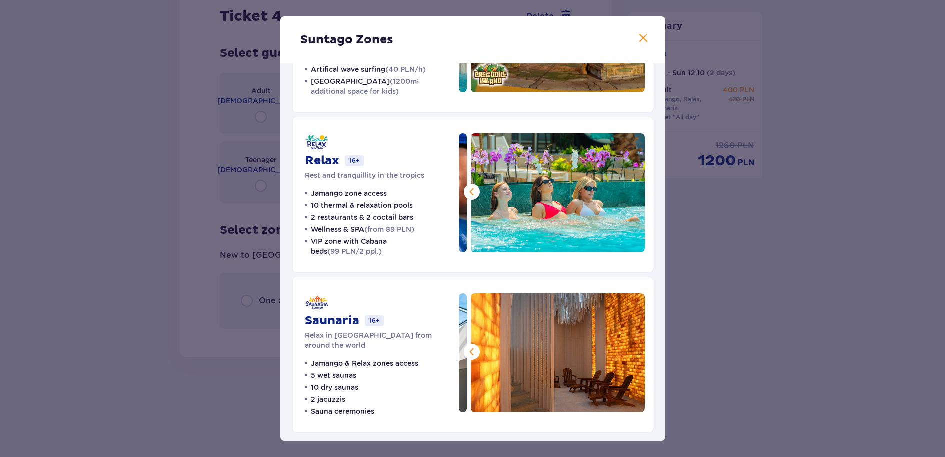
click at [627, 354] on img at bounding box center [558, 352] width 174 height 119
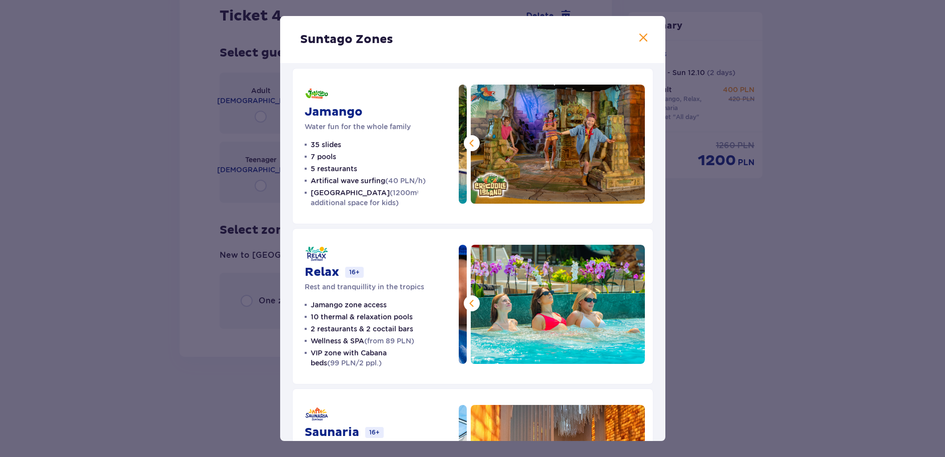
scroll to position [0, 0]
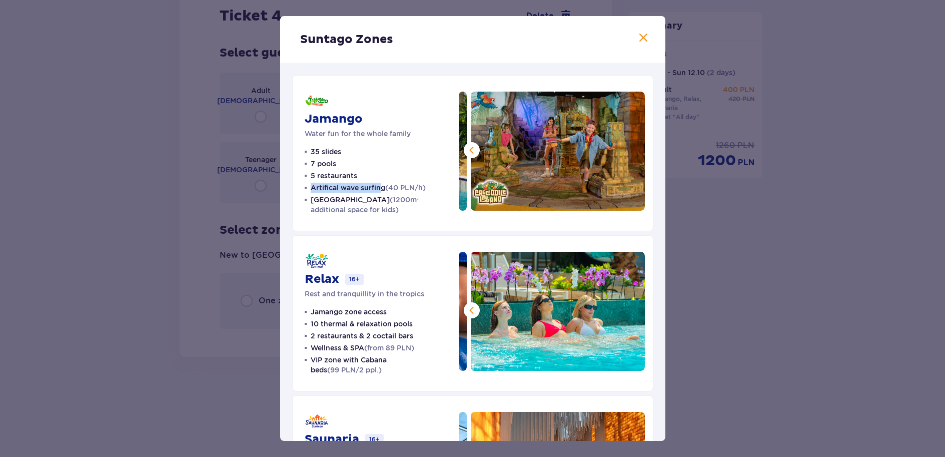
drag, startPoint x: 331, startPoint y: 185, endPoint x: 381, endPoint y: 183, distance: 50.1
click at [381, 183] on li "Artifical wave surfing (40 PLN/h)" at bounding box center [365, 188] width 121 height 10
drag, startPoint x: 381, startPoint y: 183, endPoint x: 440, endPoint y: 189, distance: 58.9
click at [440, 189] on ul "35 slides 7 pools 5 restaurants Artifical wave surfing (40 PLN/h) Crocodile Isl…" at bounding box center [376, 181] width 142 height 68
click at [377, 188] on p "Artifical wave surfing (40 PLN/h)" at bounding box center [368, 188] width 115 height 10
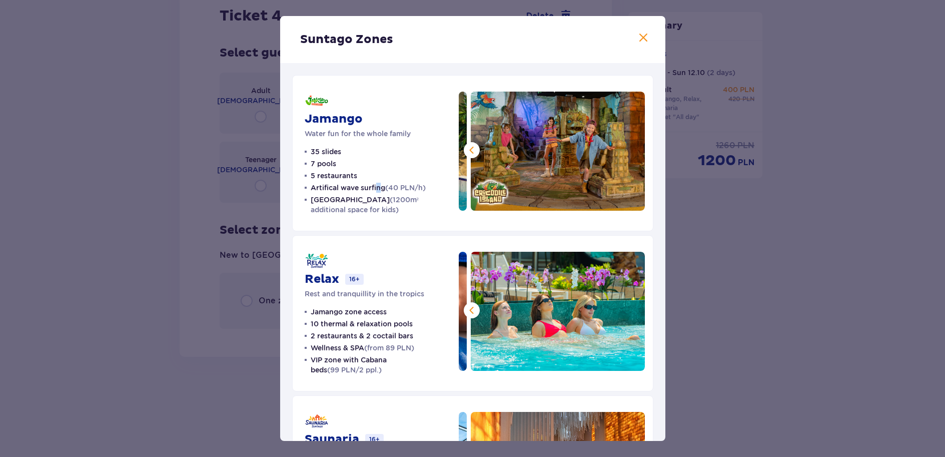
drag, startPoint x: 377, startPoint y: 188, endPoint x: 383, endPoint y: 188, distance: 6.0
click at [383, 188] on p "Artifical wave surfing (40 PLN/h)" at bounding box center [368, 188] width 115 height 10
drag, startPoint x: 384, startPoint y: 188, endPoint x: 310, endPoint y: 192, distance: 73.6
click at [311, 192] on p "Artifical wave surfing (40 PLN/h)" at bounding box center [368, 188] width 115 height 10
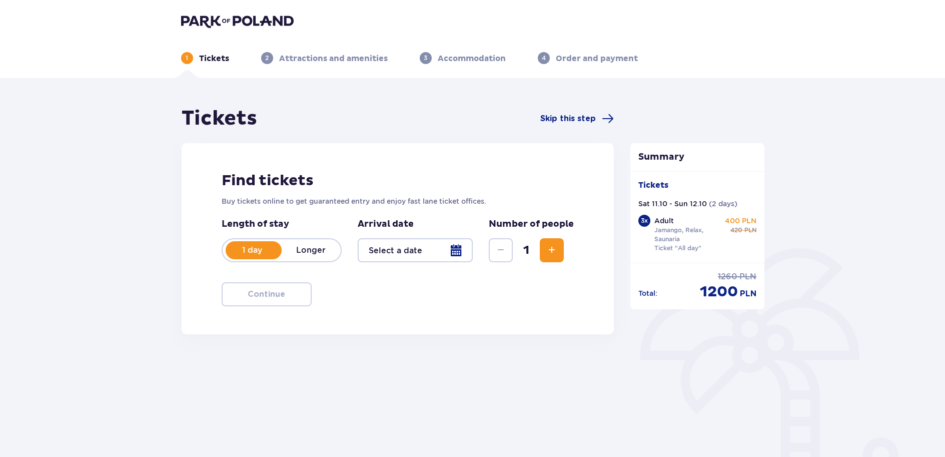
type input "[DATE] - [DATE]"
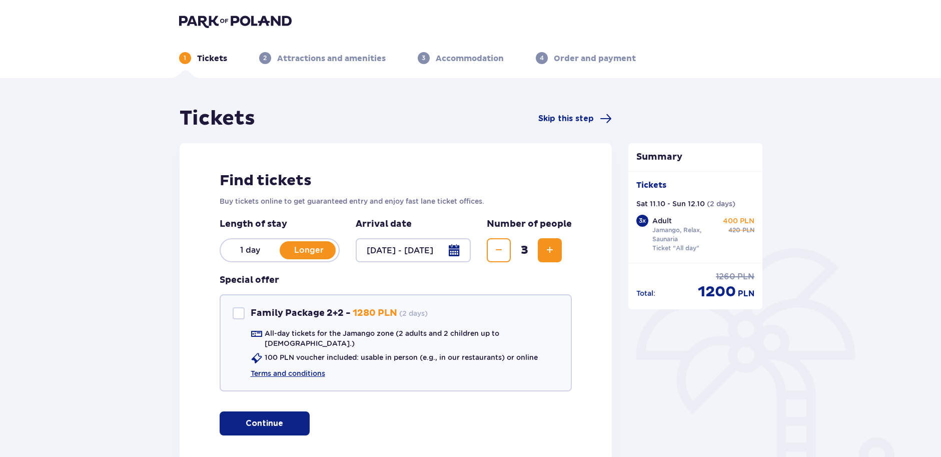
drag, startPoint x: 554, startPoint y: 242, endPoint x: 557, endPoint y: 236, distance: 6.7
click at [554, 243] on button "Increase" at bounding box center [550, 250] width 24 height 24
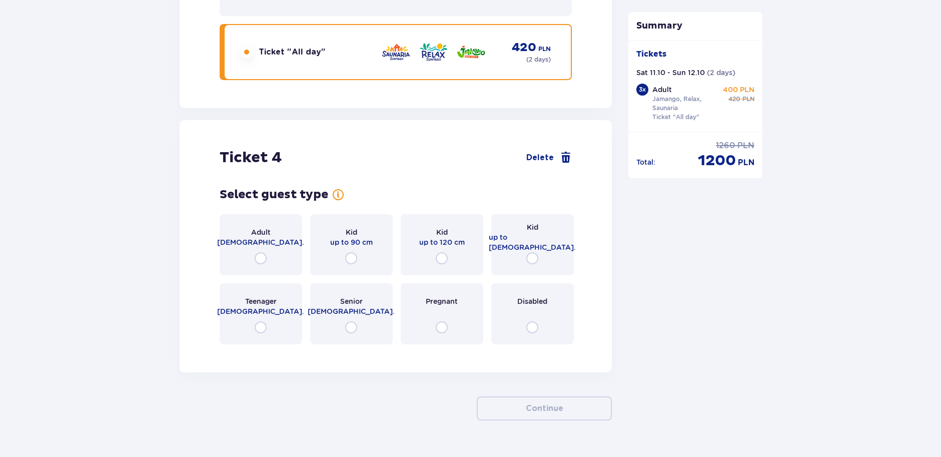
scroll to position [2793, 0]
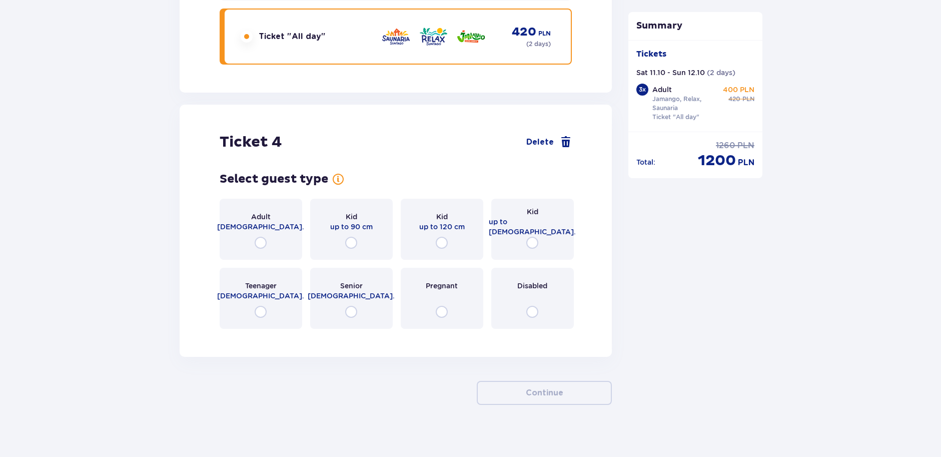
click at [533, 239] on input "radio" at bounding box center [532, 243] width 12 height 12
radio input "true"
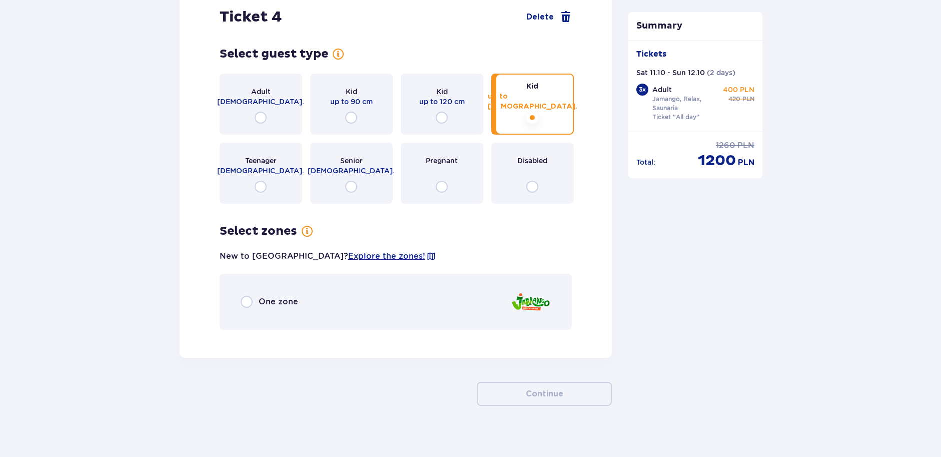
scroll to position [2919, 0]
click at [256, 295] on div "One zone" at bounding box center [270, 301] width 58 height 12
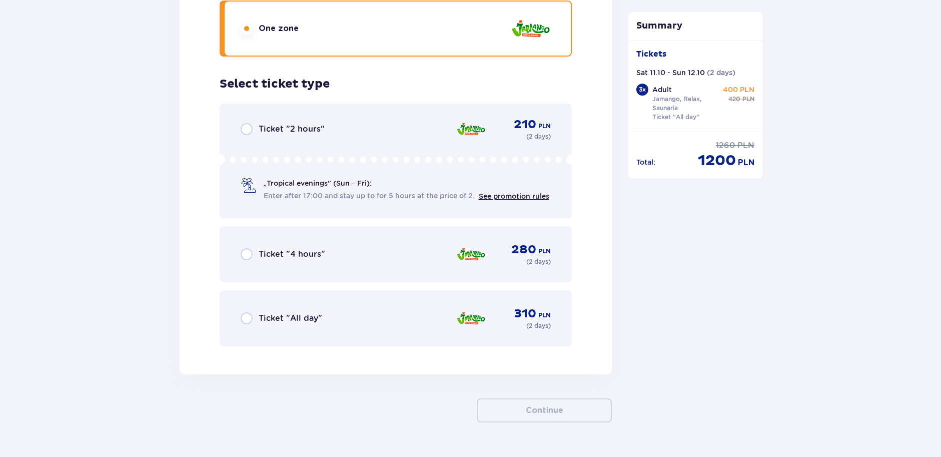
scroll to position [3209, 0]
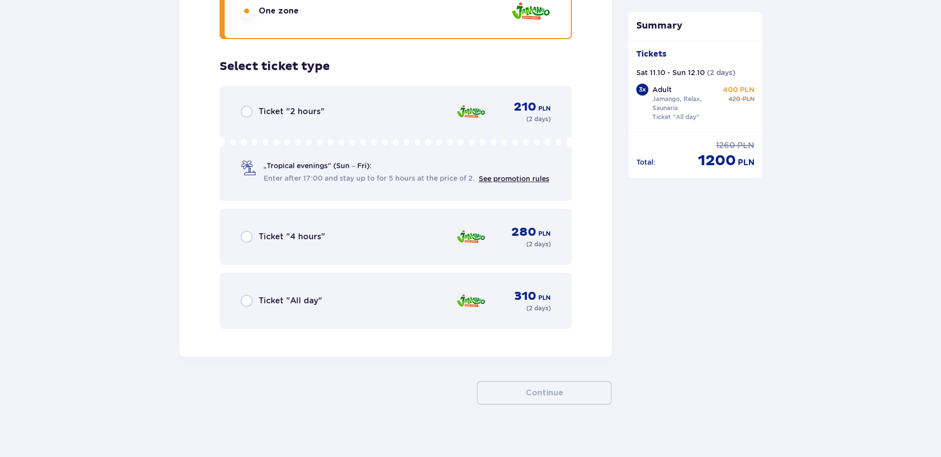
click at [263, 289] on div "Ticket "All day" 310 PLN ( 2 days )" at bounding box center [396, 301] width 311 height 24
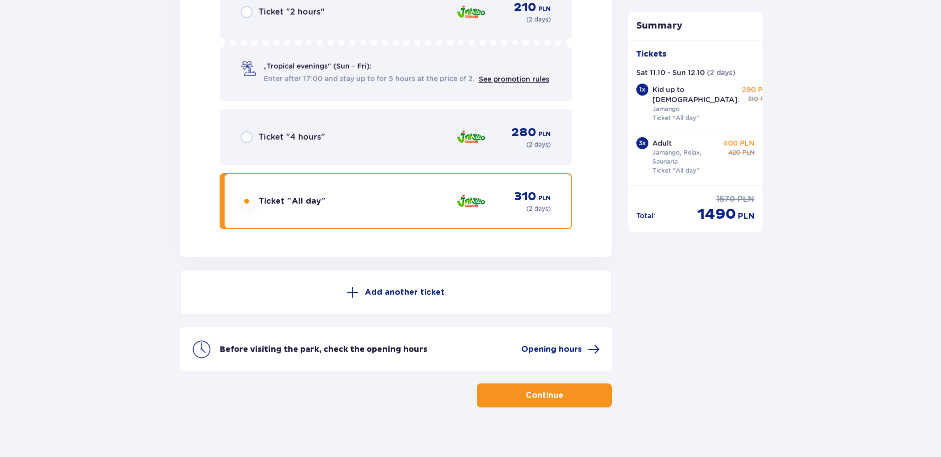
scroll to position [3311, 0]
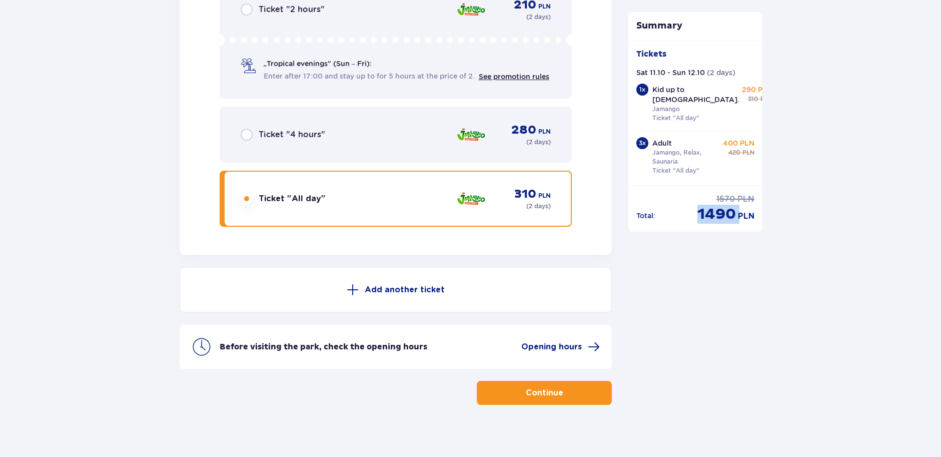
drag, startPoint x: 697, startPoint y: 206, endPoint x: 738, endPoint y: 209, distance: 40.7
click at [738, 209] on div "discounted price 1490 PLN" at bounding box center [725, 214] width 57 height 19
copy span "1490"
click at [517, 381] on button "Continue" at bounding box center [544, 393] width 135 height 24
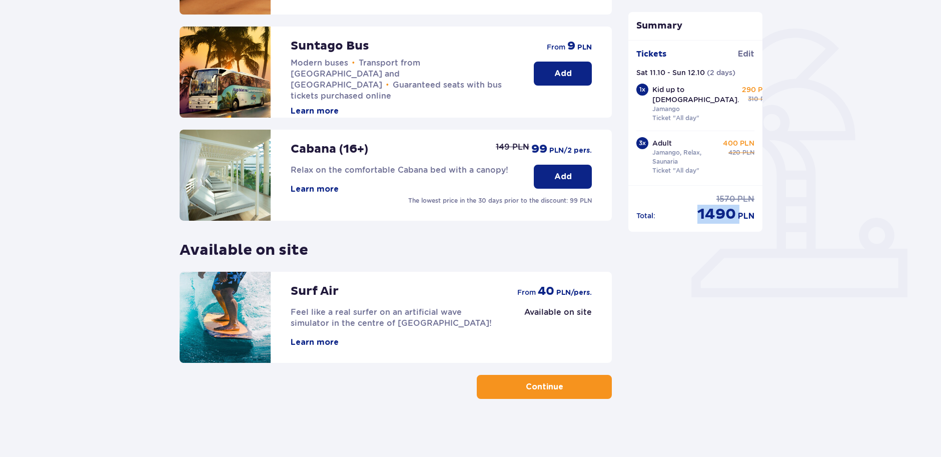
scroll to position [222, 0]
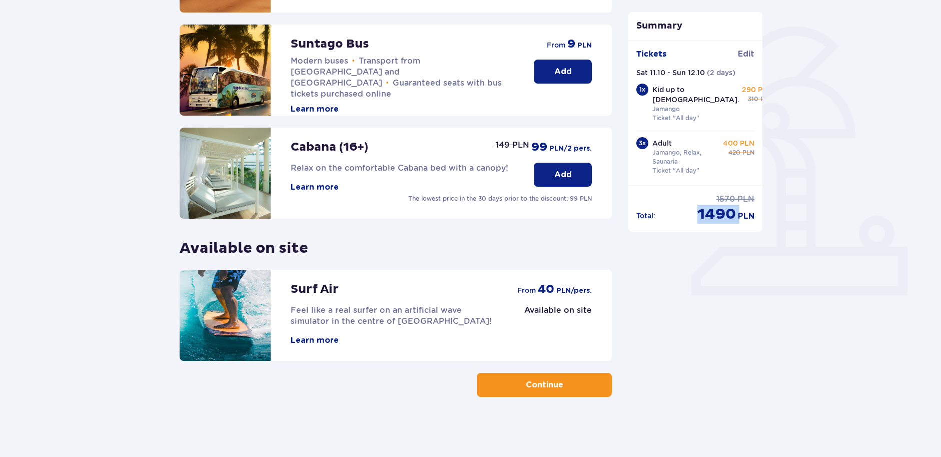
click at [503, 386] on button "Continue" at bounding box center [544, 385] width 135 height 24
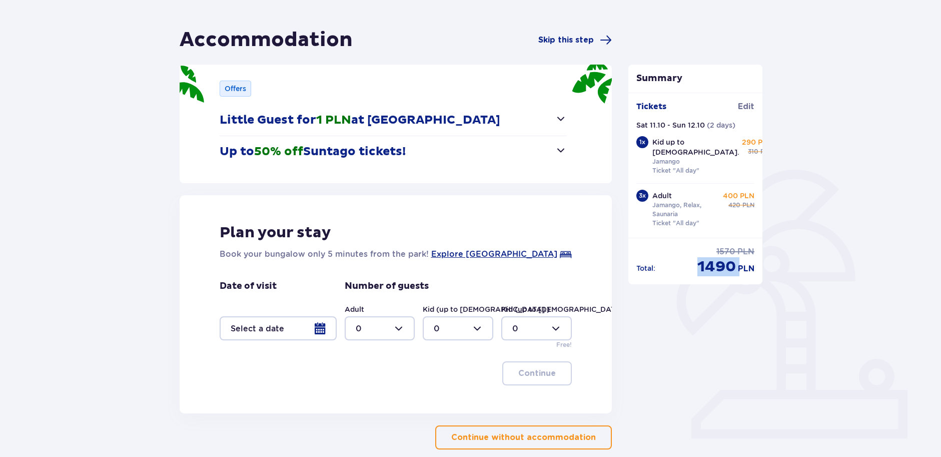
scroll to position [100, 0]
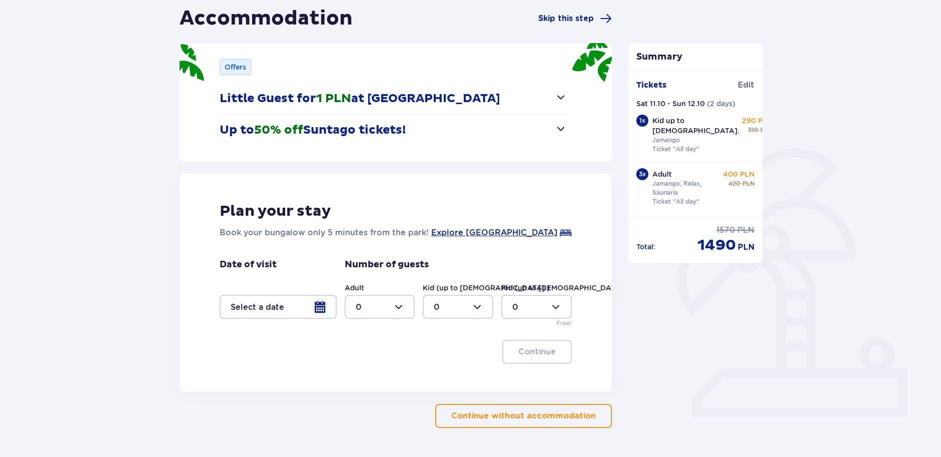
click at [391, 305] on div at bounding box center [380, 307] width 71 height 24
click at [375, 369] on div "4" at bounding box center [380, 371] width 49 height 11
click at [376, 313] on div at bounding box center [380, 307] width 71 height 24
click at [368, 395] on span "3" at bounding box center [380, 400] width 69 height 21
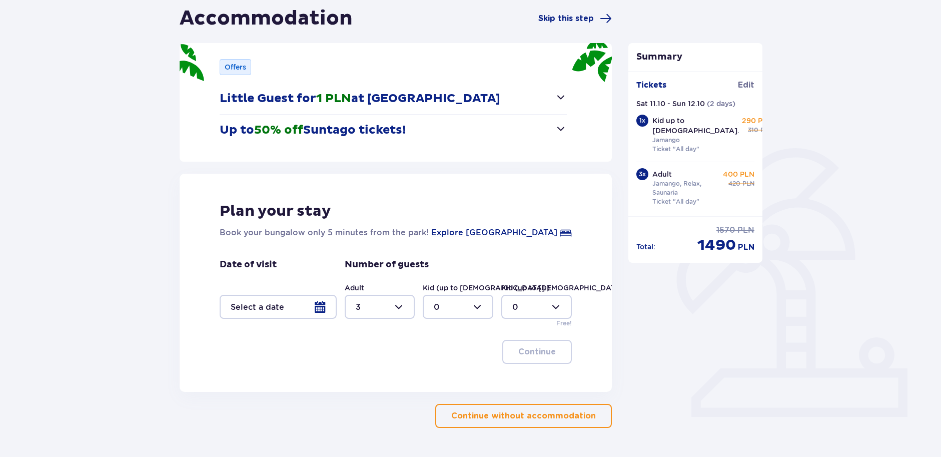
click at [452, 308] on div at bounding box center [458, 307] width 71 height 24
click at [529, 309] on div at bounding box center [536, 307] width 71 height 24
click at [481, 304] on div at bounding box center [458, 307] width 71 height 24
click at [479, 306] on div at bounding box center [458, 307] width 71 height 24
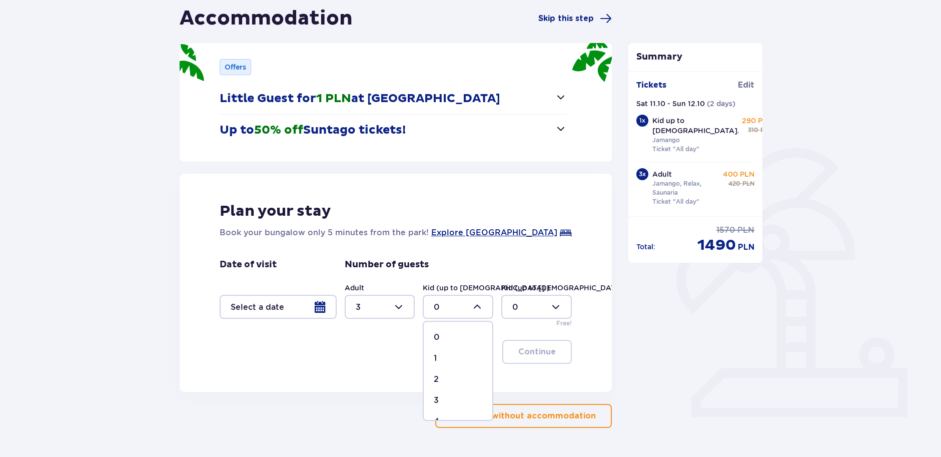
click at [464, 300] on div at bounding box center [458, 307] width 71 height 24
click at [461, 303] on div at bounding box center [458, 307] width 71 height 24
click at [456, 305] on div at bounding box center [458, 307] width 71 height 24
click at [435, 90] on button "Little Guest for 1 PLN at [GEOGRAPHIC_DATA]" at bounding box center [394, 98] width 348 height 31
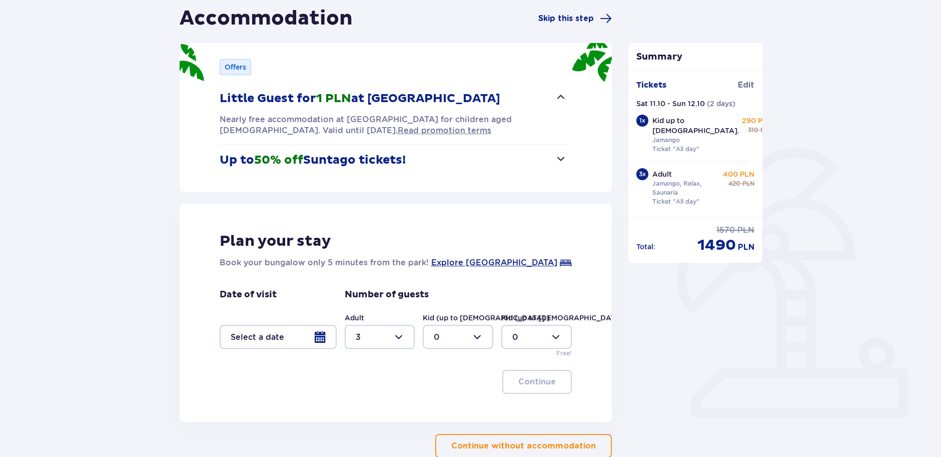
click at [436, 99] on p "Little Guest for 1 PLN at [GEOGRAPHIC_DATA]" at bounding box center [360, 98] width 281 height 15
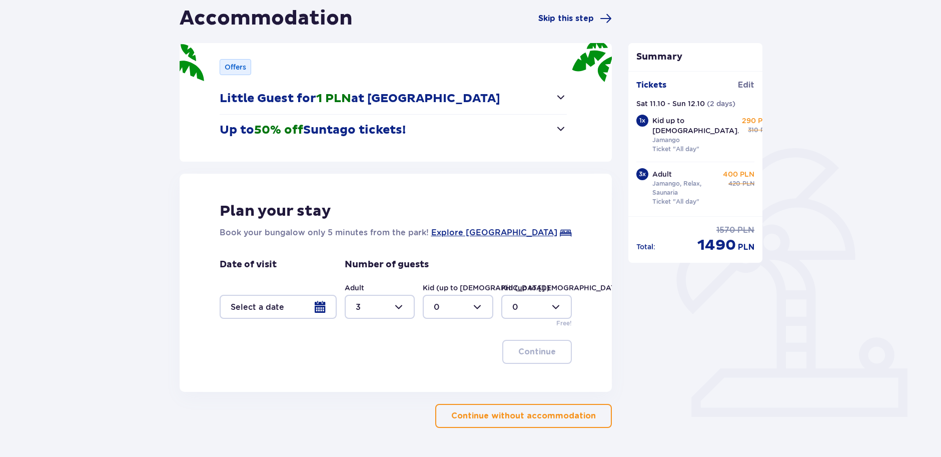
drag, startPoint x: 431, startPoint y: 118, endPoint x: 426, endPoint y: 127, distance: 10.3
click at [429, 121] on button "Up to 50% off Suntago tickets!" at bounding box center [394, 130] width 348 height 31
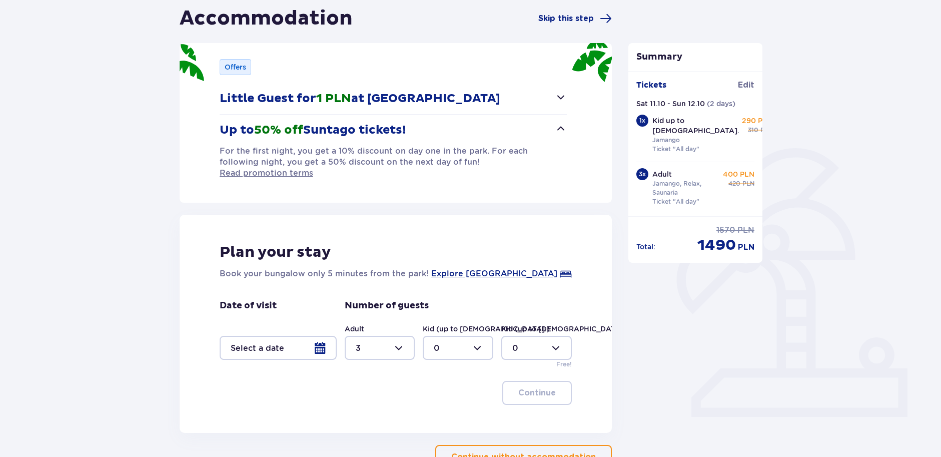
click at [423, 131] on button "Up to 50% off Suntago tickets!" at bounding box center [394, 130] width 348 height 31
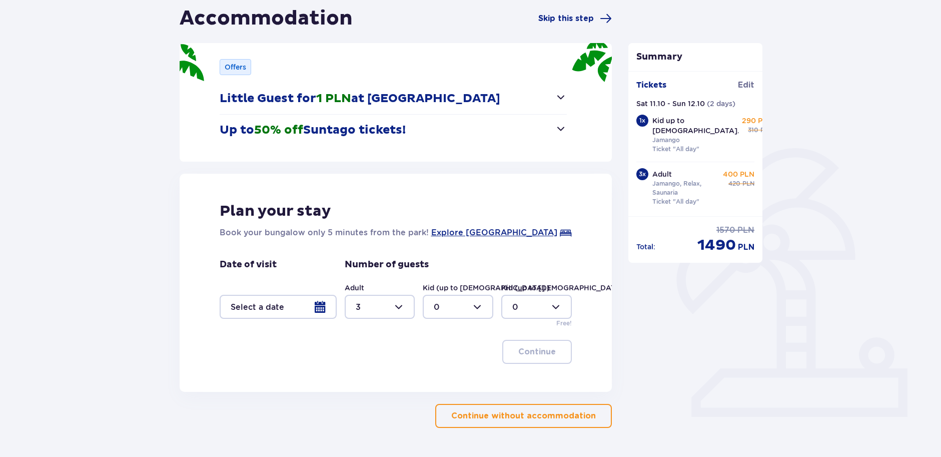
click at [386, 311] on div at bounding box center [380, 307] width 71 height 24
click at [373, 376] on div "4" at bounding box center [380, 371] width 49 height 11
type input "4"
click at [451, 299] on div at bounding box center [458, 307] width 71 height 24
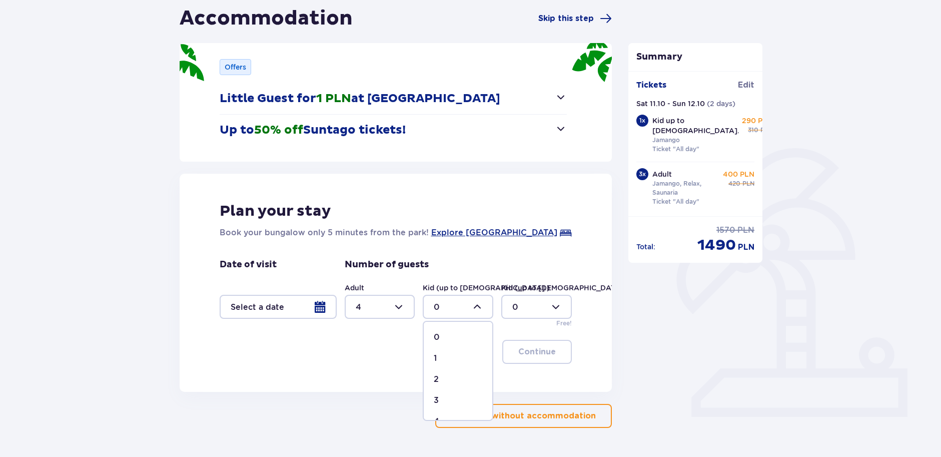
click at [455, 304] on div at bounding box center [458, 307] width 71 height 24
click at [282, 307] on div at bounding box center [278, 307] width 117 height 24
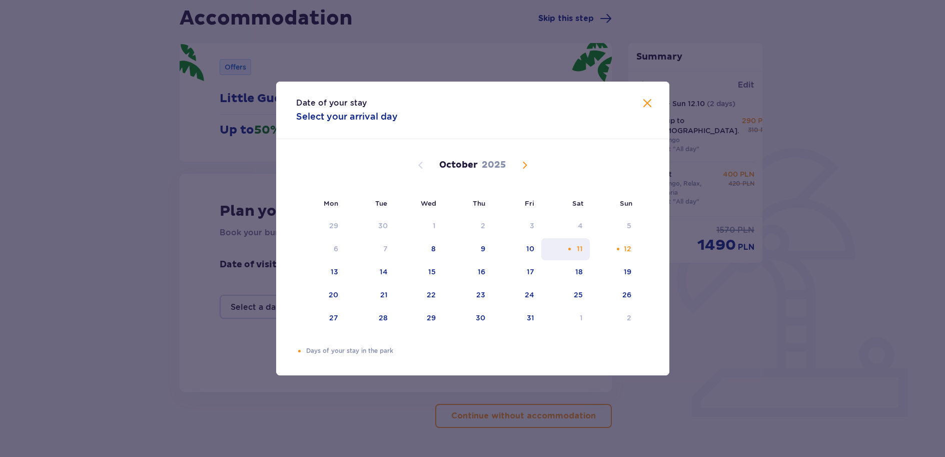
click at [577, 248] on div "11" at bounding box center [580, 249] width 6 height 10
click at [647, 250] on div "[DATE] 1 2 3 4 5 6 7 8 9 10 11 12 13 14 15 16 17 18 19 20 21 22 23 24 25 26 27 …" at bounding box center [472, 330] width 393 height 382
click at [635, 247] on div "12" at bounding box center [614, 249] width 49 height 22
type input "11.10.25 - 12.10.25"
type input "0"
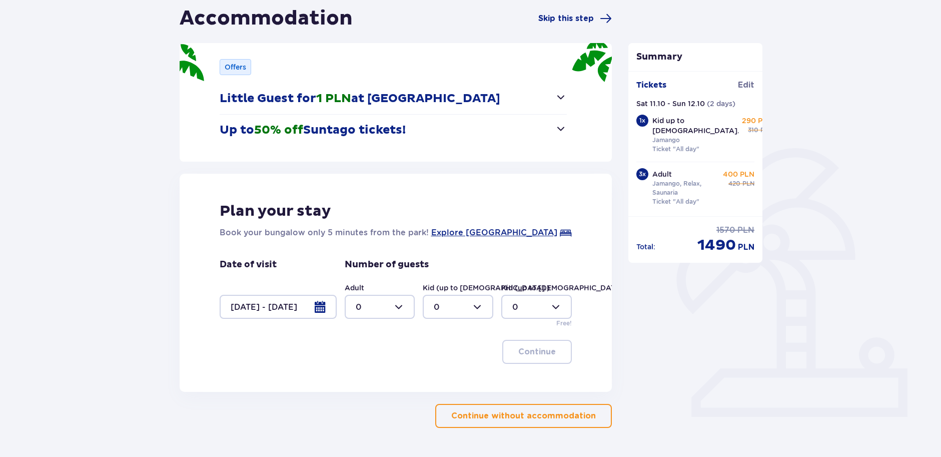
click at [271, 315] on div at bounding box center [278, 307] width 117 height 24
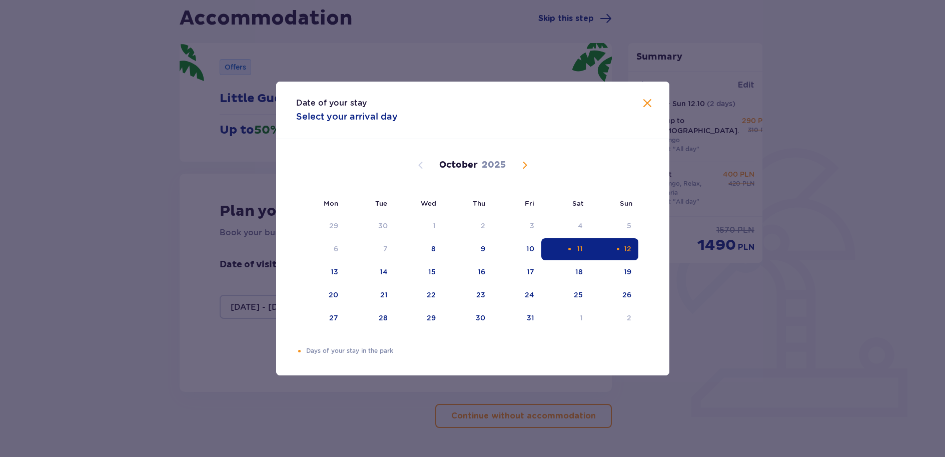
click at [660, 96] on div "Date of your stay Select your arrival day" at bounding box center [472, 111] width 393 height 58
click at [647, 102] on span "Close" at bounding box center [647, 104] width 12 height 12
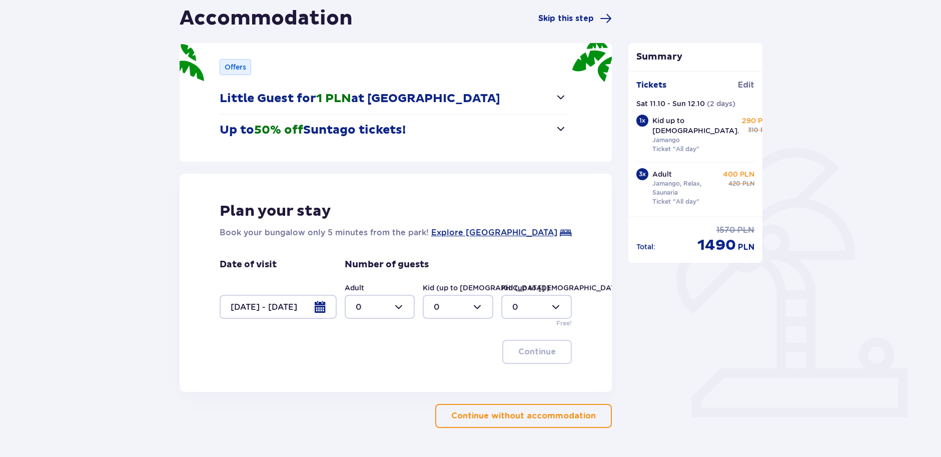
click at [543, 415] on p "Continue without accommodation" at bounding box center [523, 415] width 145 height 11
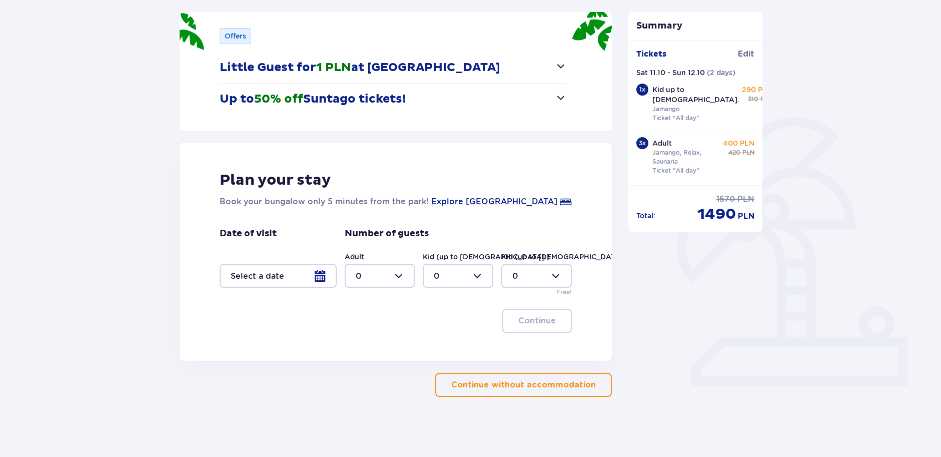
scroll to position [100, 0]
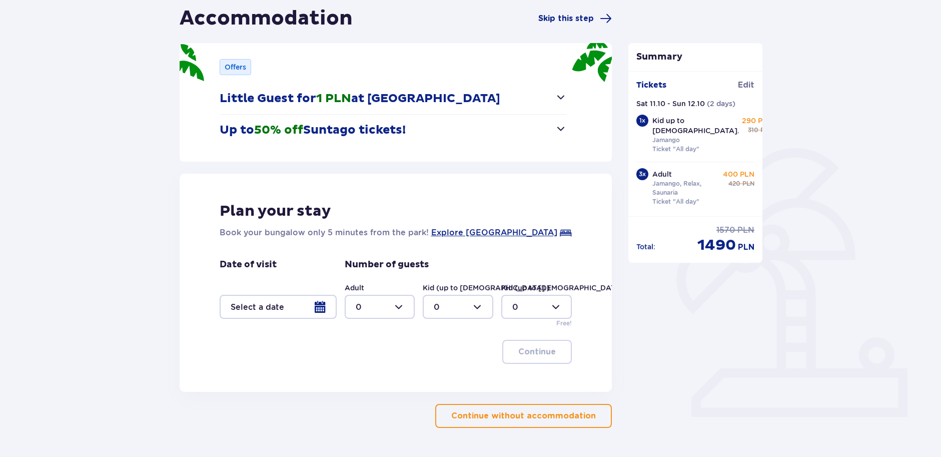
click at [568, 139] on div "Offers Little Guest for 1 PLN at Suntago Village Nearly free accommodation at S…" at bounding box center [396, 102] width 433 height 119
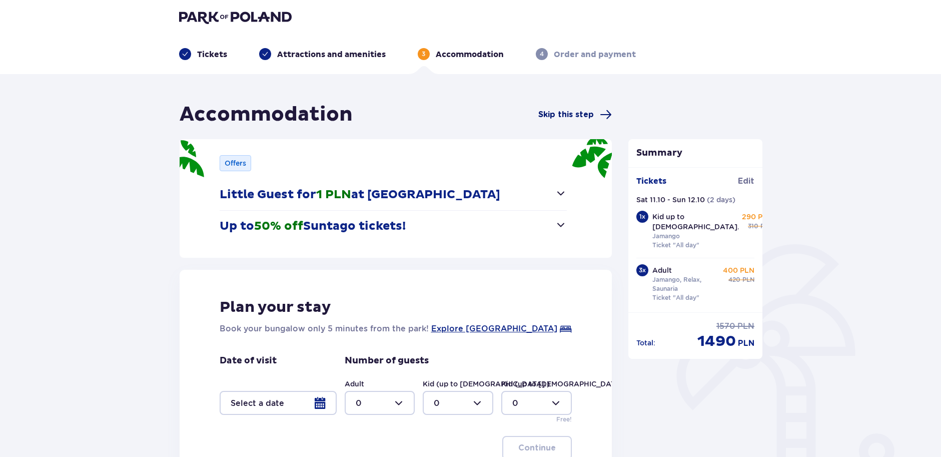
scroll to position [0, 0]
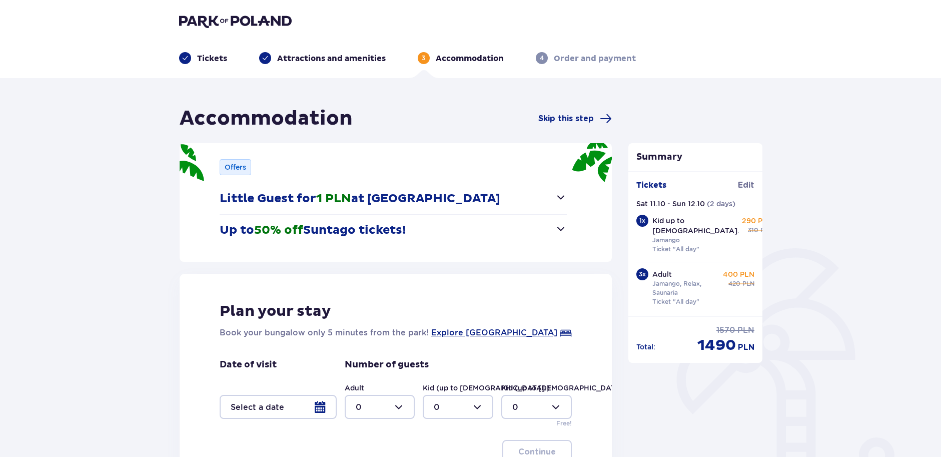
click at [246, 23] on img at bounding box center [235, 21] width 113 height 14
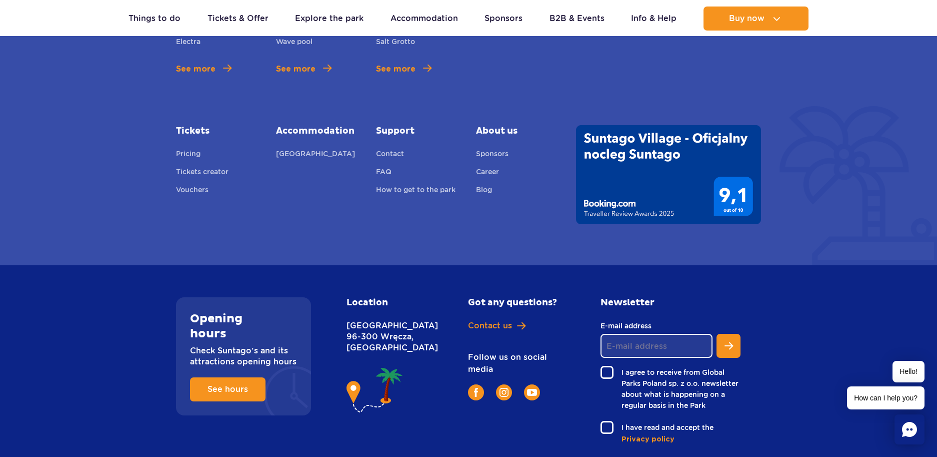
scroll to position [3706, 0]
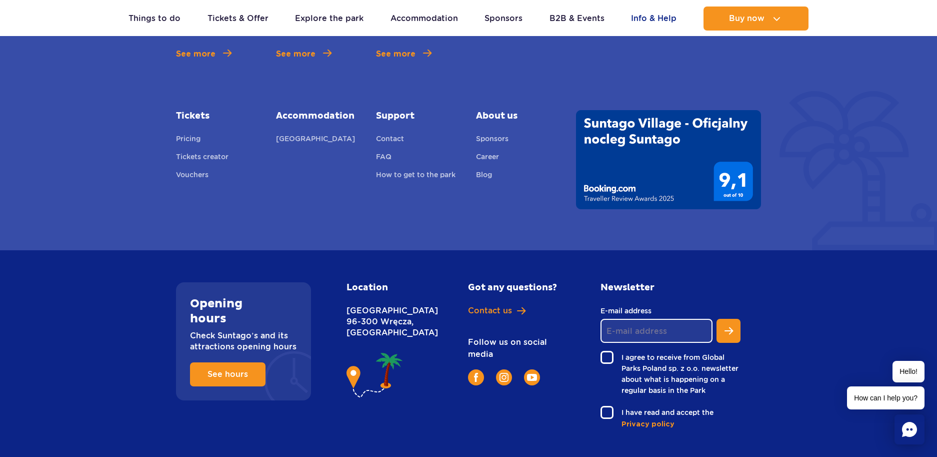
click at [667, 7] on link "Info & Help" at bounding box center [654, 19] width 46 height 24
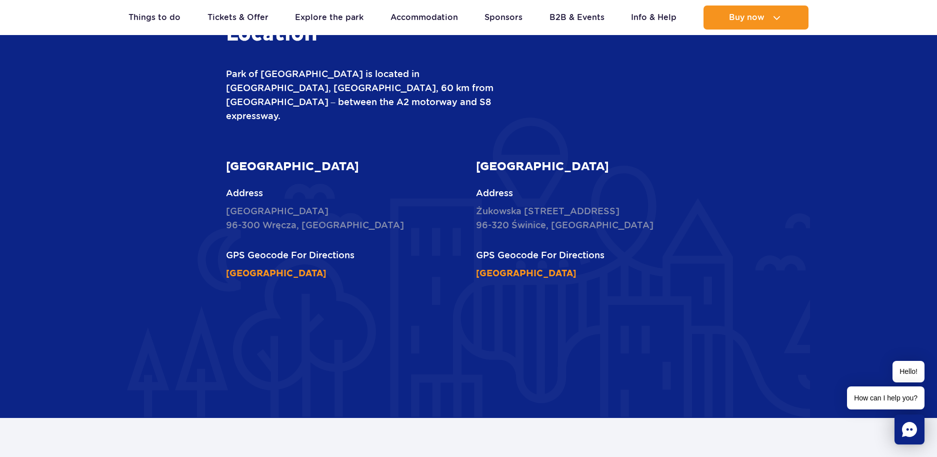
scroll to position [1375, 0]
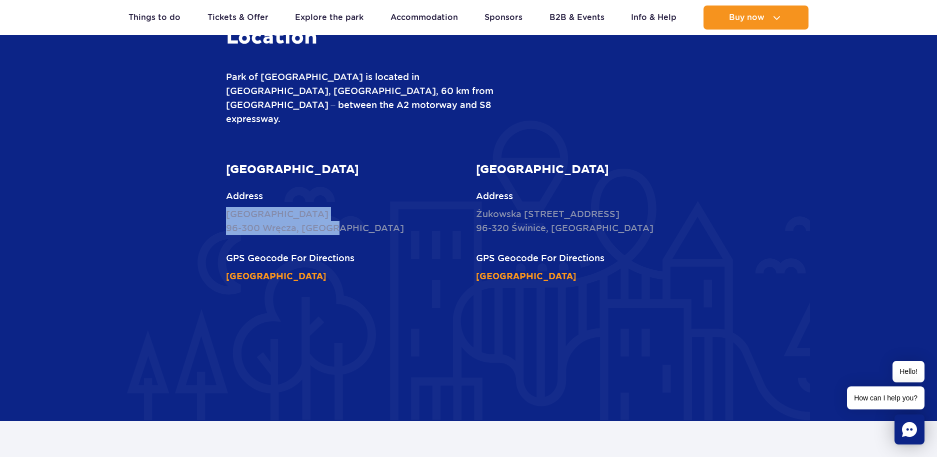
drag, startPoint x: 350, startPoint y: 203, endPoint x: 223, endPoint y: 188, distance: 127.9
click at [223, 188] on div "Suntago Water Park Address Nowy Świat 1 Street 96-300 Wręcza, Poland GPS Geocod…" at bounding box center [344, 222] width 251 height 121
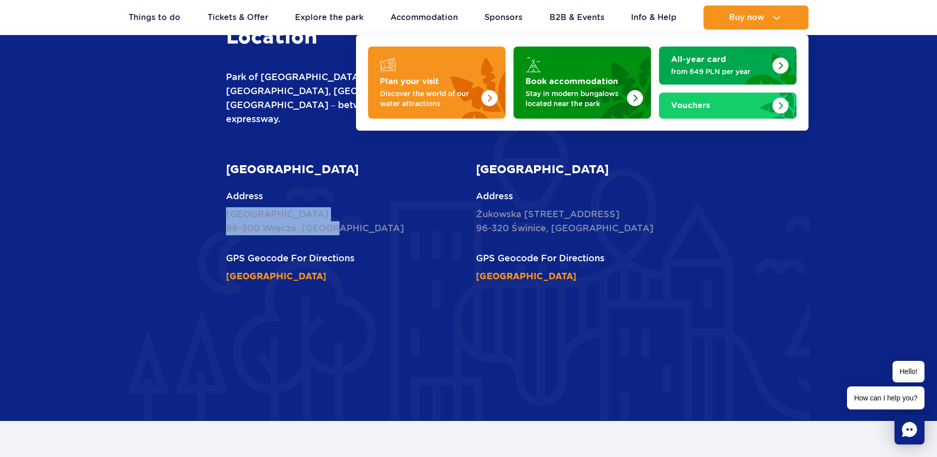
copy p "Nowy Świat 1 Street 96-300 Wręcza, Poland"
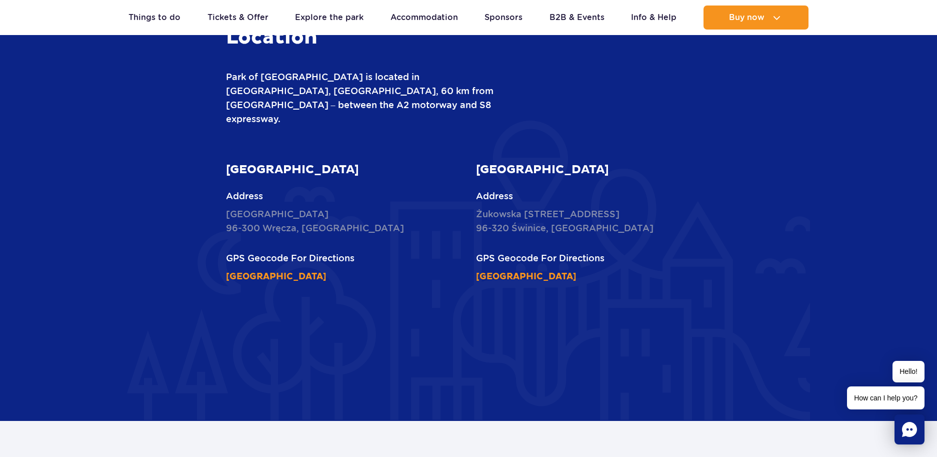
click at [404, 255] on div "GPS Geocode For Directions 51°59'15.1"N 20°27'32.3"E" at bounding box center [344, 267] width 236 height 32
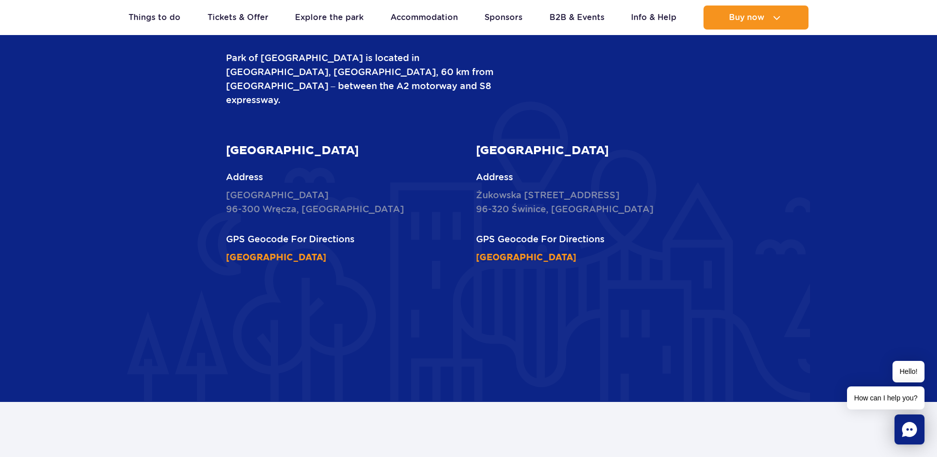
scroll to position [1375, 0]
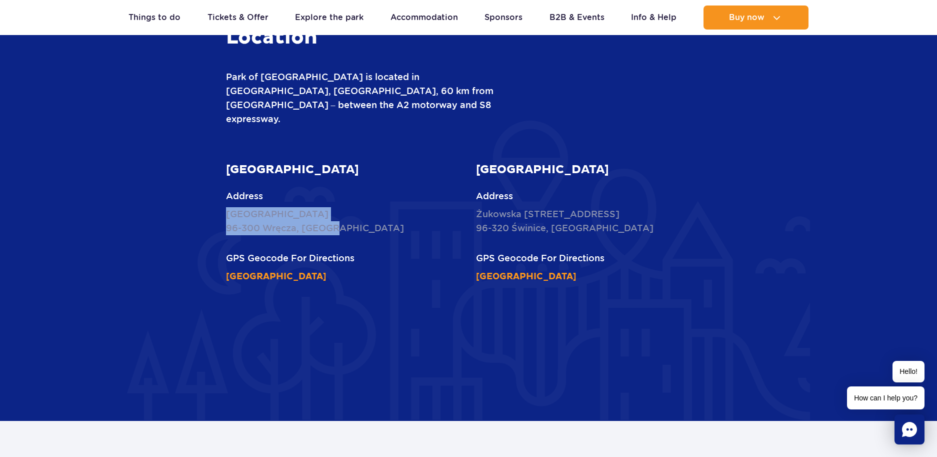
drag, startPoint x: 346, startPoint y: 197, endPoint x: 217, endPoint y: 187, distance: 129.9
click at [217, 187] on div "Location Park of Poland is located in Wręcza, Mszczonów commune, 60 km from War…" at bounding box center [469, 285] width 601 height 521
copy p "Nowy Świat 1 Street 96-300 Wręcza, Poland"
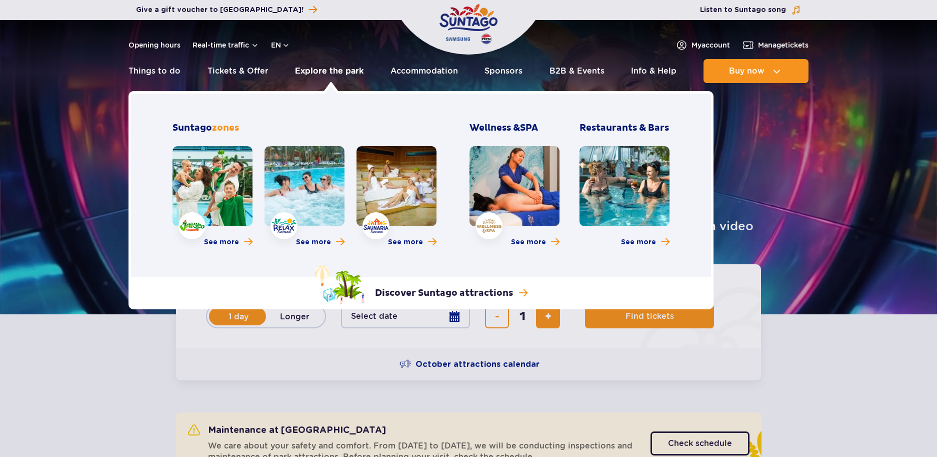
click at [311, 71] on link "Explore the park" at bounding box center [329, 71] width 69 height 24
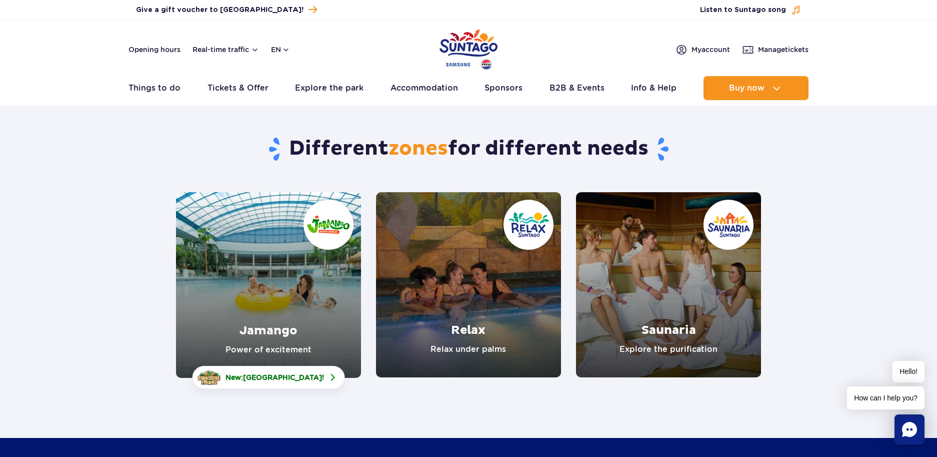
click at [320, 267] on link "Jamango" at bounding box center [268, 285] width 185 height 186
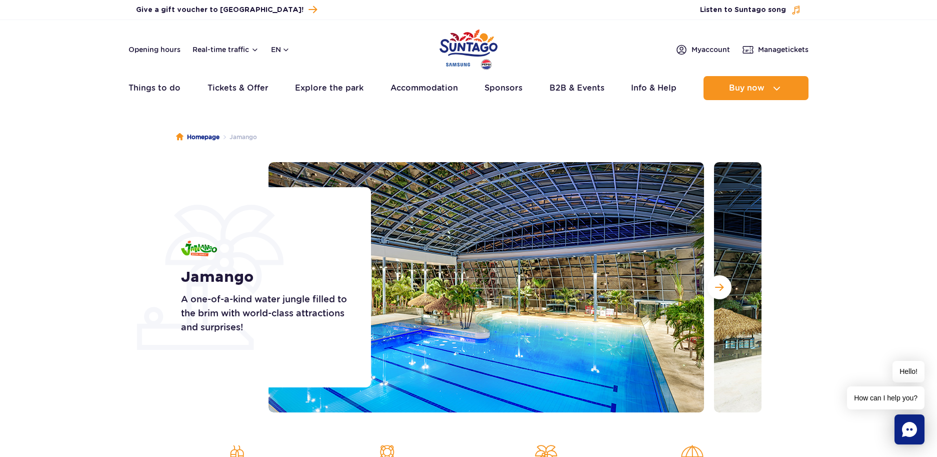
click at [125, 206] on section "Jamango A one-of-a-kind water jungle filled to the brim with world-class attrac…" at bounding box center [468, 287] width 937 height 250
click at [117, 204] on section "Jamango A one-of-a-kind water jungle filled to the brim with world-class attrac…" at bounding box center [468, 287] width 937 height 250
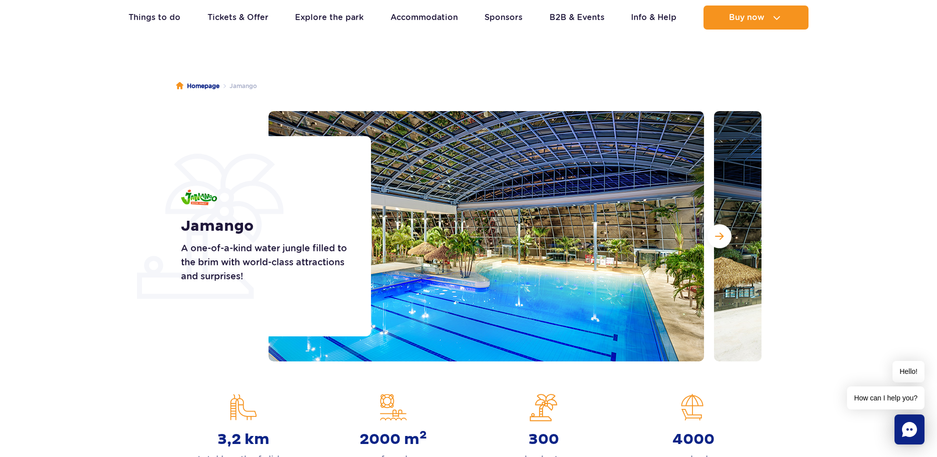
scroll to position [50, 0]
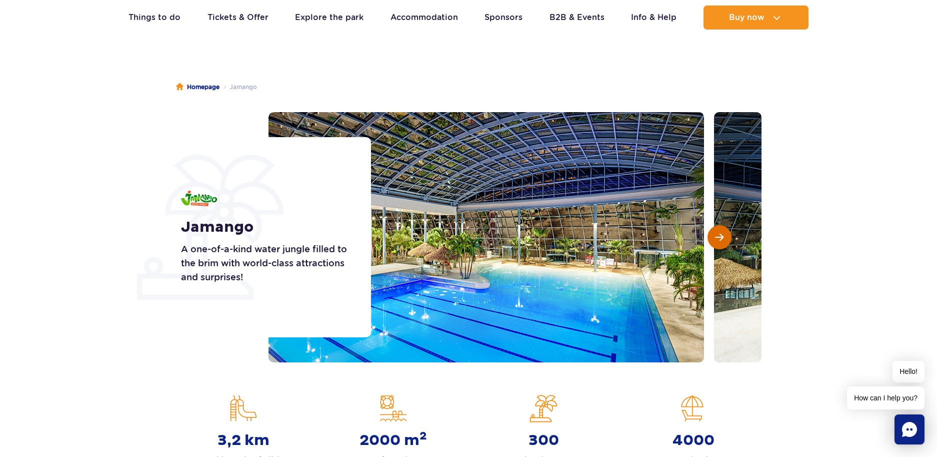
click at [712, 242] on button "Next slide" at bounding box center [720, 237] width 24 height 24
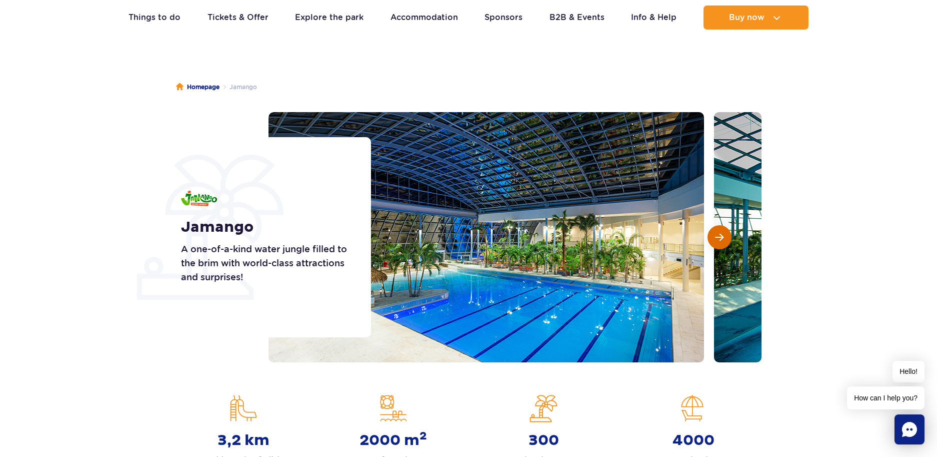
click at [720, 239] on span "Next slide" at bounding box center [719, 237] width 9 height 9
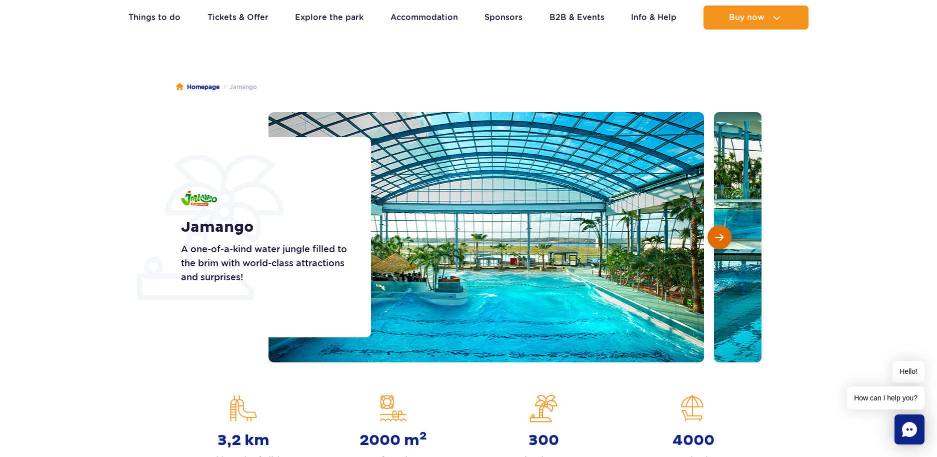
click at [719, 239] on span "Next slide" at bounding box center [719, 237] width 9 height 9
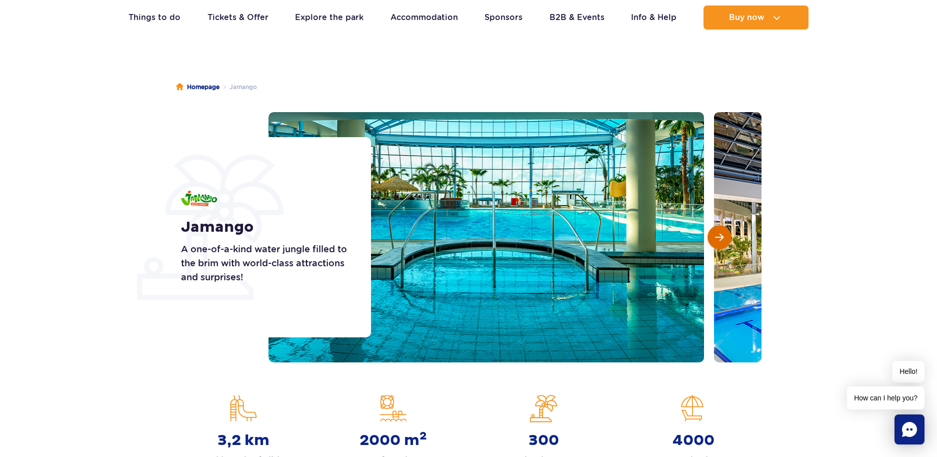
click at [713, 236] on button "Next slide" at bounding box center [720, 237] width 24 height 24
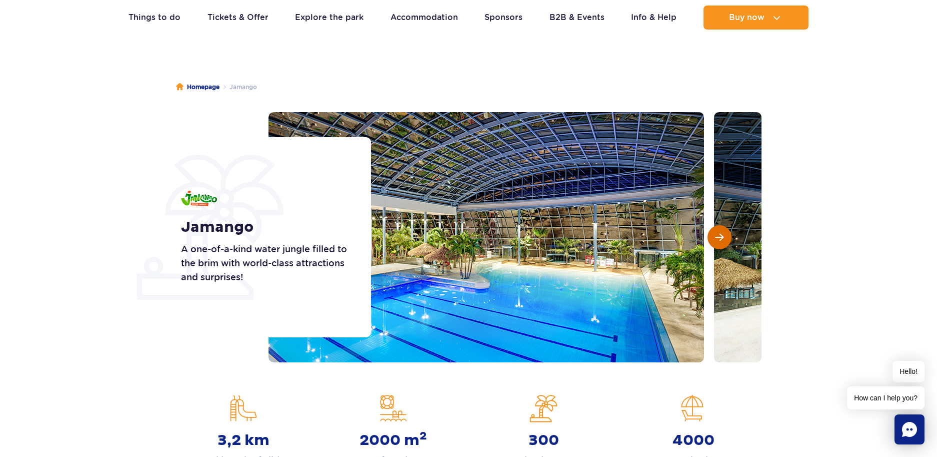
click at [723, 235] on span "Next slide" at bounding box center [719, 237] width 9 height 9
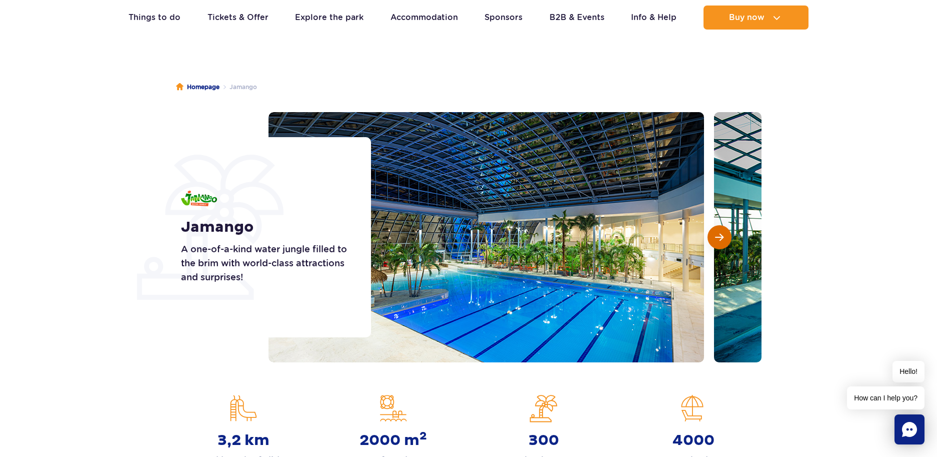
click at [722, 236] on span "Next slide" at bounding box center [719, 237] width 9 height 9
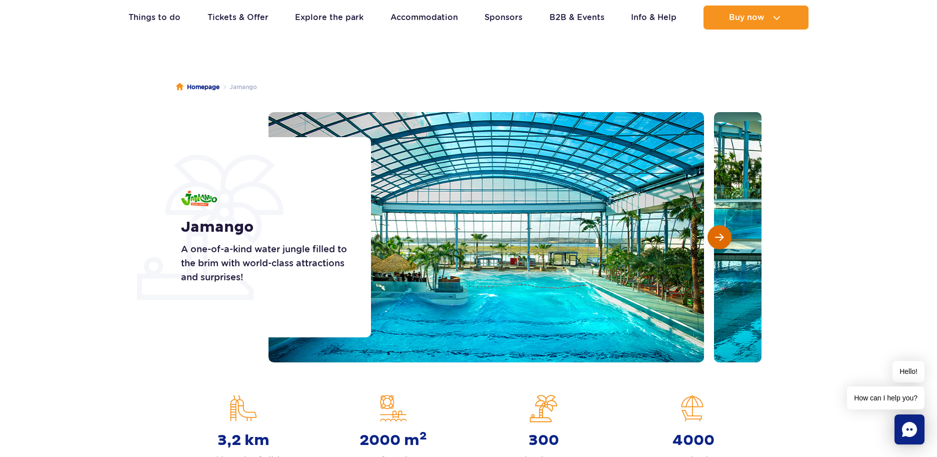
click at [720, 237] on span "Next slide" at bounding box center [719, 237] width 9 height 9
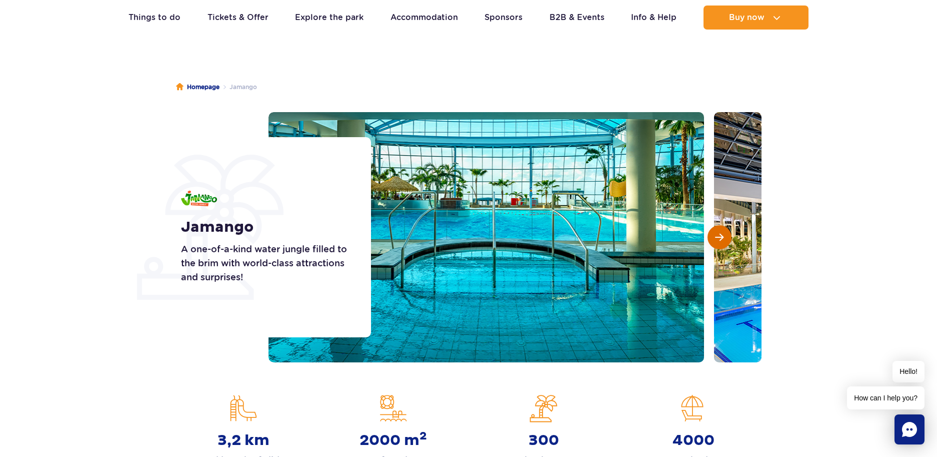
click at [720, 237] on span "Next slide" at bounding box center [719, 237] width 9 height 9
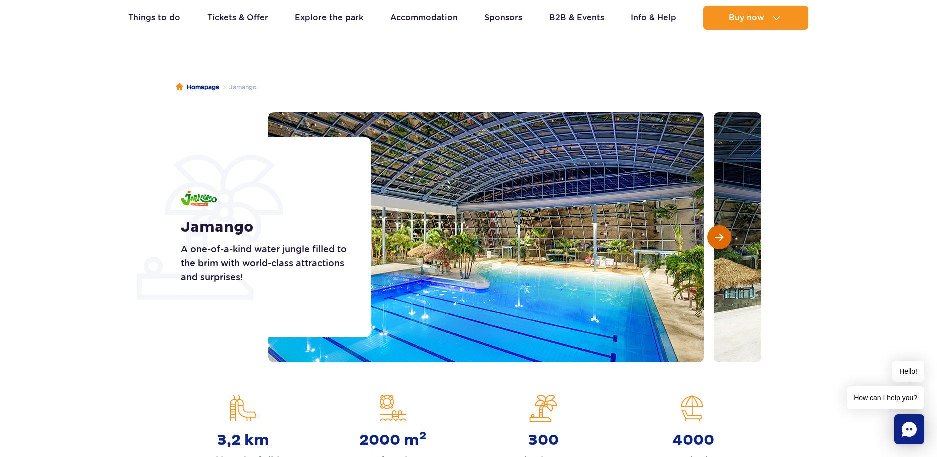
click at [720, 237] on span "Next slide" at bounding box center [719, 237] width 9 height 9
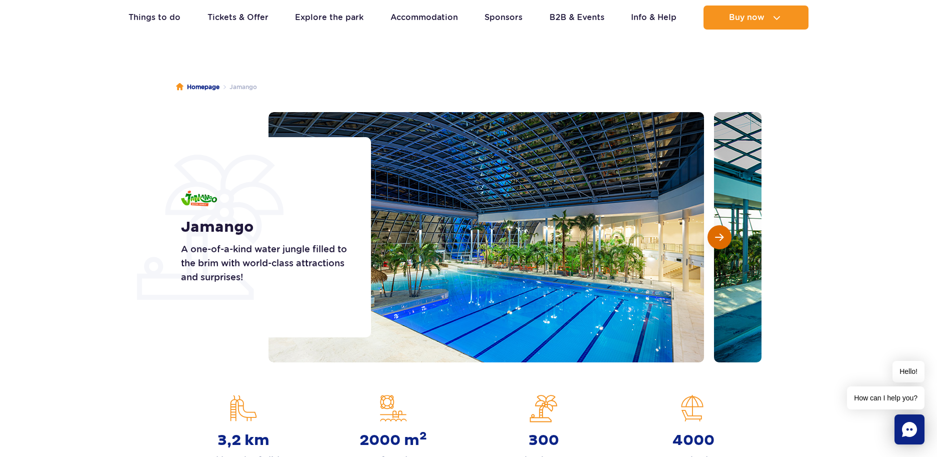
click at [719, 238] on span "Next slide" at bounding box center [719, 237] width 9 height 9
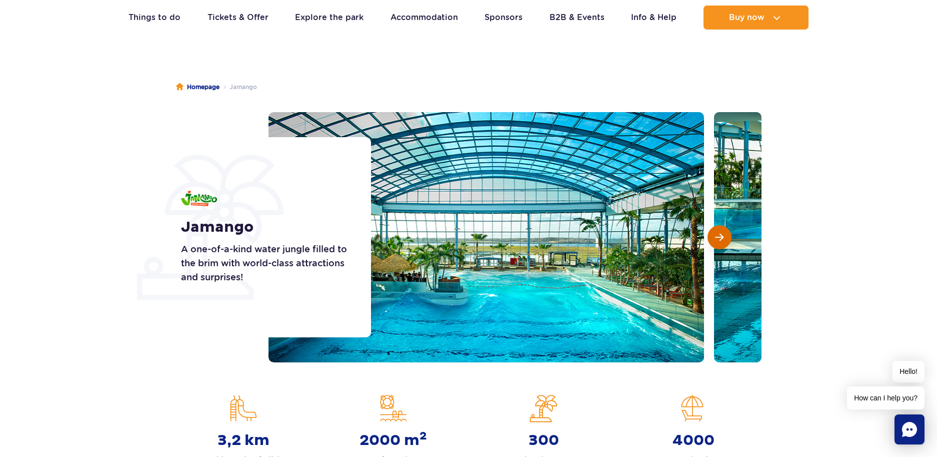
click at [719, 238] on span "Next slide" at bounding box center [719, 237] width 9 height 9
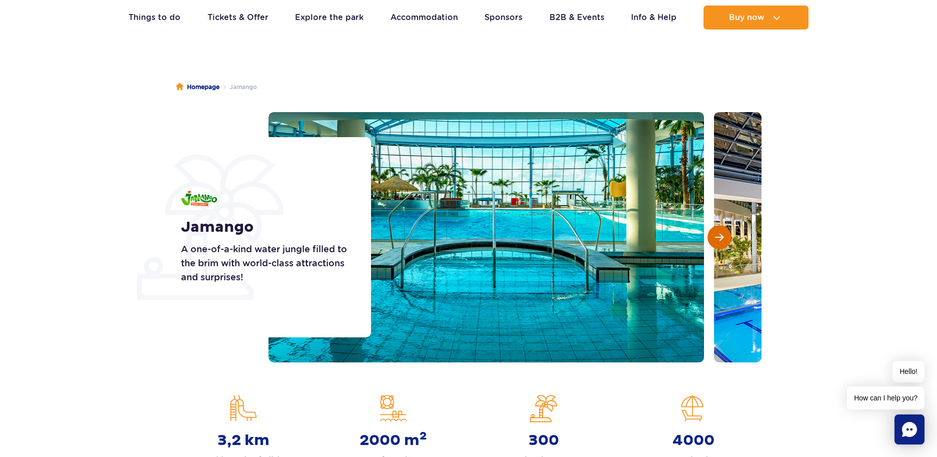
click at [719, 238] on span "Next slide" at bounding box center [719, 237] width 9 height 9
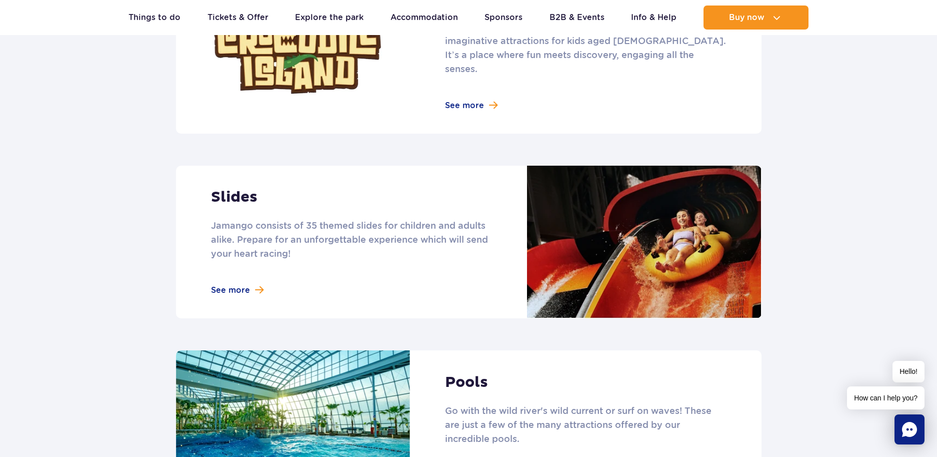
scroll to position [750, 0]
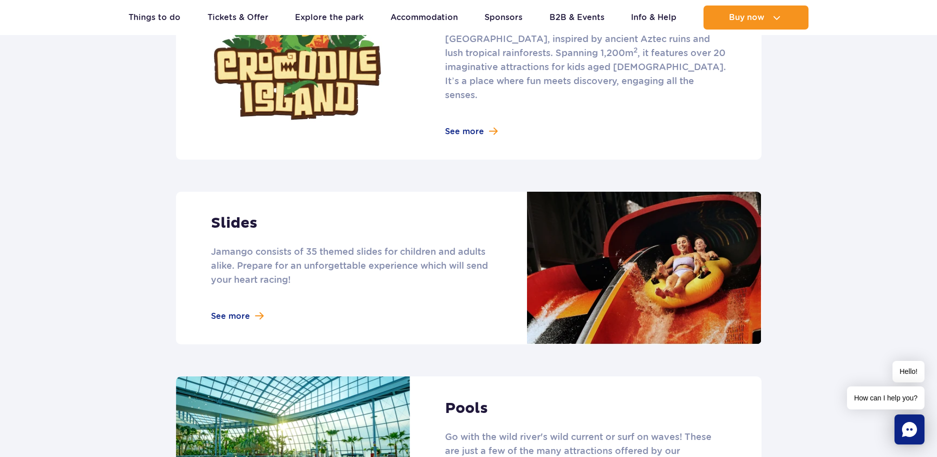
click at [248, 297] on link at bounding box center [469, 268] width 586 height 153
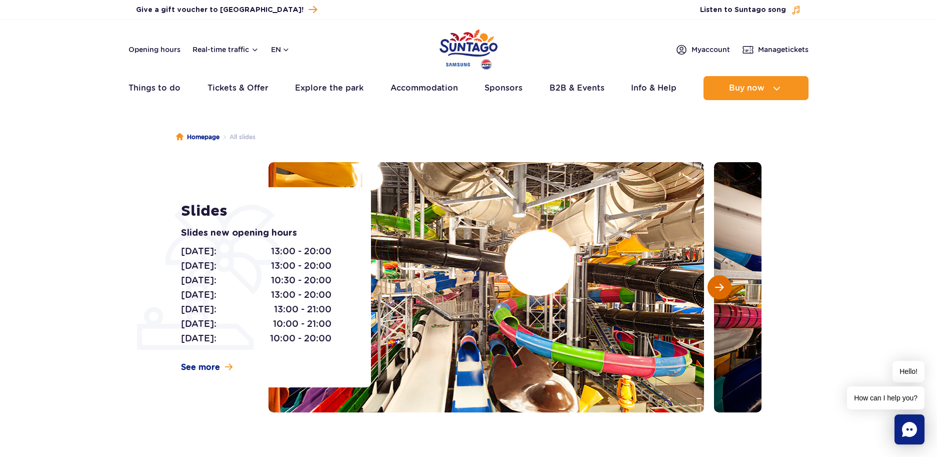
click at [725, 280] on button "Next slide" at bounding box center [720, 287] width 24 height 24
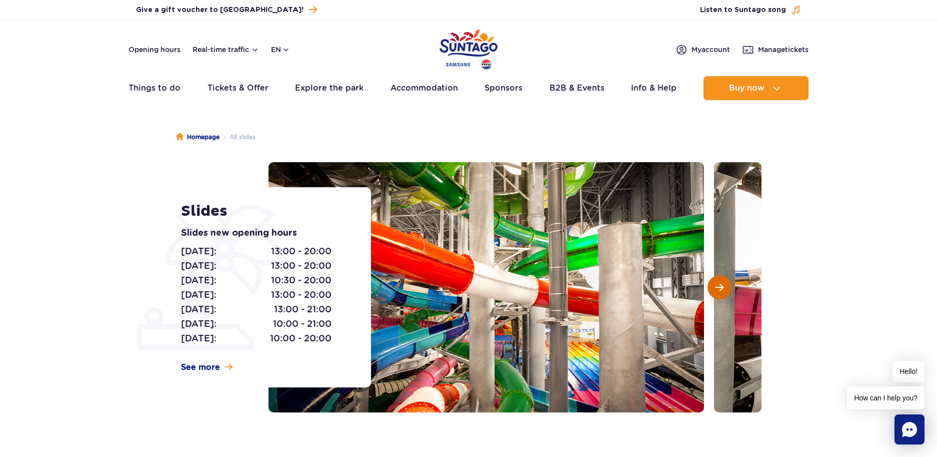
click at [724, 280] on button "Next slide" at bounding box center [720, 287] width 24 height 24
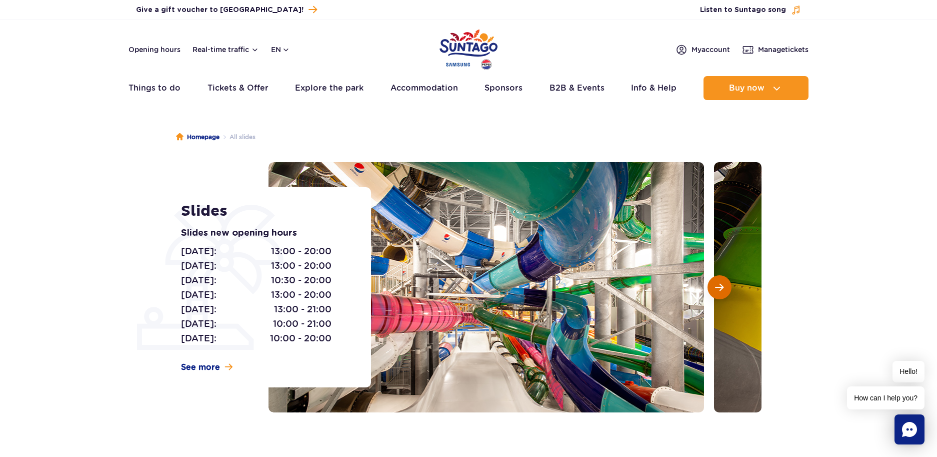
click at [724, 280] on button "Next slide" at bounding box center [720, 287] width 24 height 24
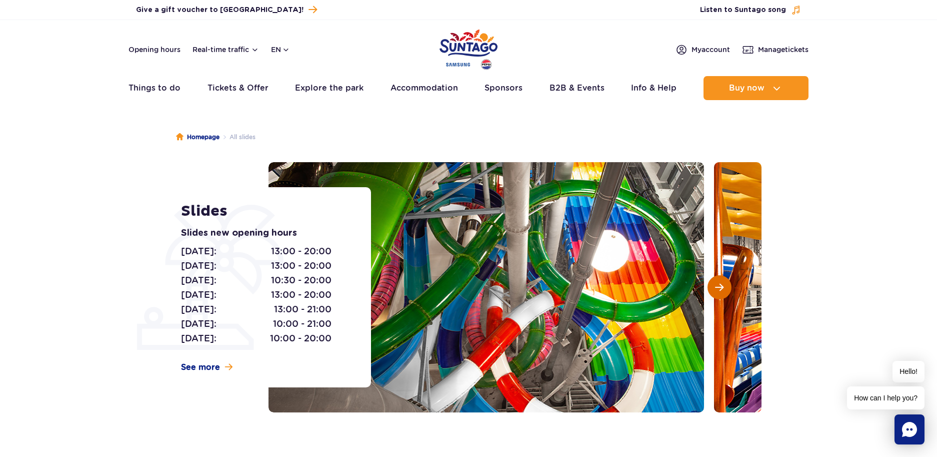
click at [723, 280] on button "Next slide" at bounding box center [720, 287] width 24 height 24
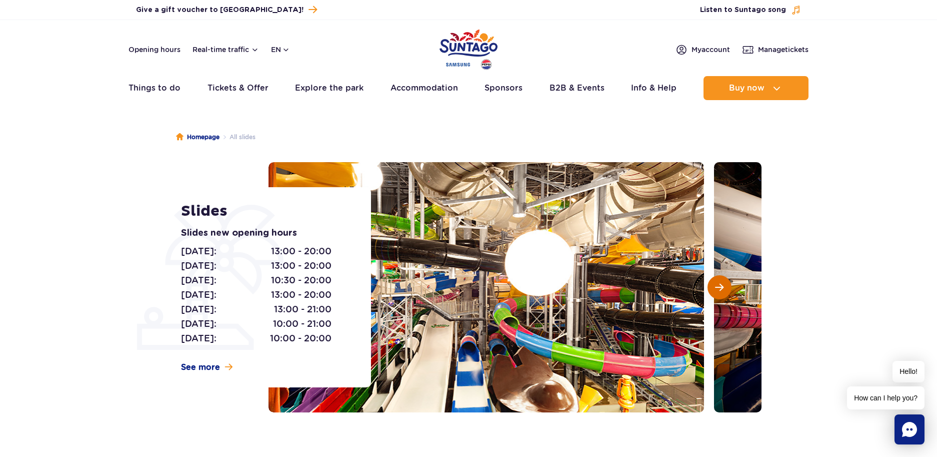
click at [711, 280] on button "Next slide" at bounding box center [720, 287] width 24 height 24
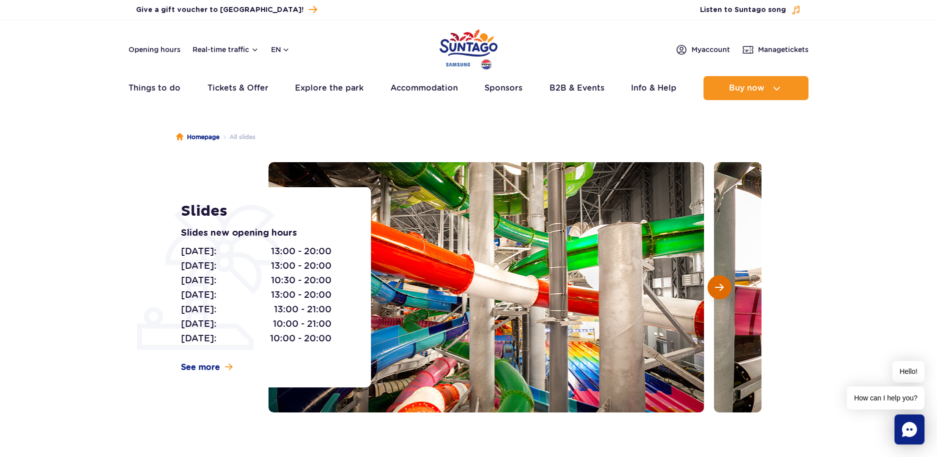
click at [713, 280] on button "Next slide" at bounding box center [720, 287] width 24 height 24
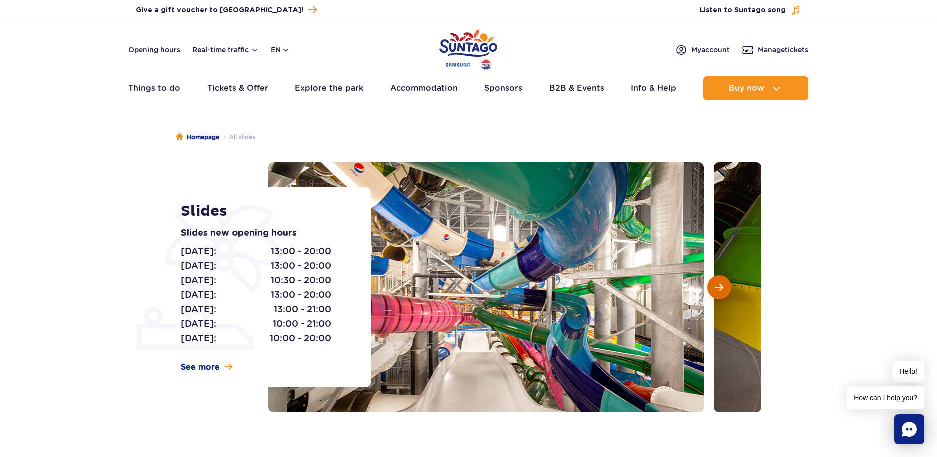
click at [714, 288] on button "Next slide" at bounding box center [720, 287] width 24 height 24
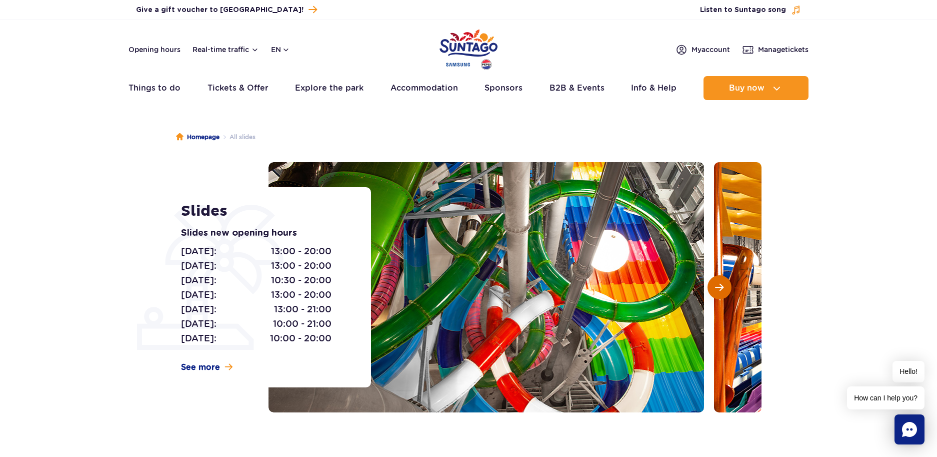
click at [714, 288] on button "Next slide" at bounding box center [720, 287] width 24 height 24
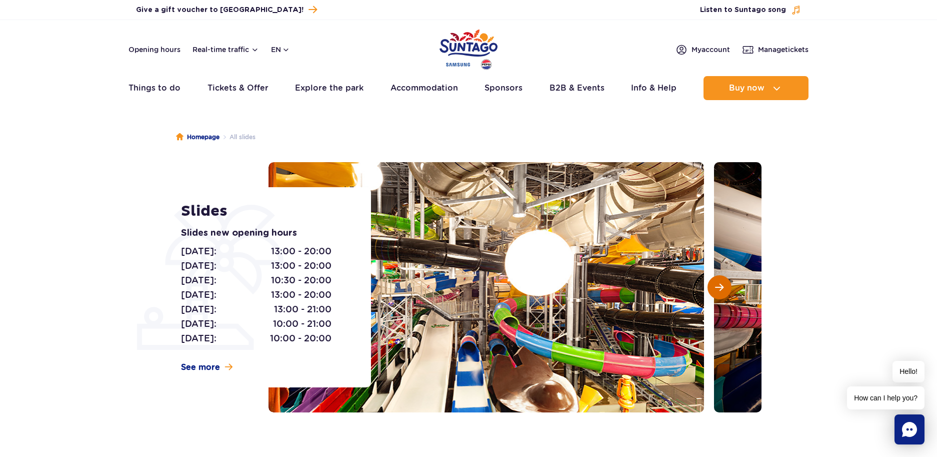
click at [713, 285] on button "Next slide" at bounding box center [720, 287] width 24 height 24
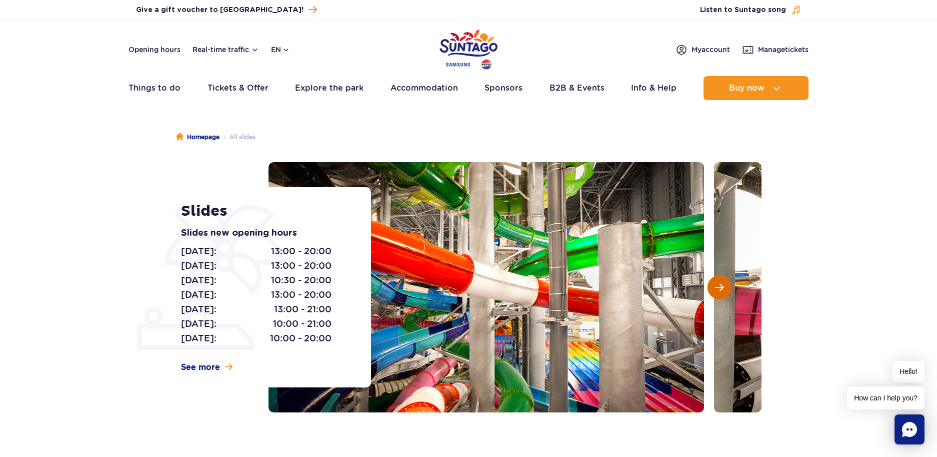
click at [714, 286] on button "Next slide" at bounding box center [720, 287] width 24 height 24
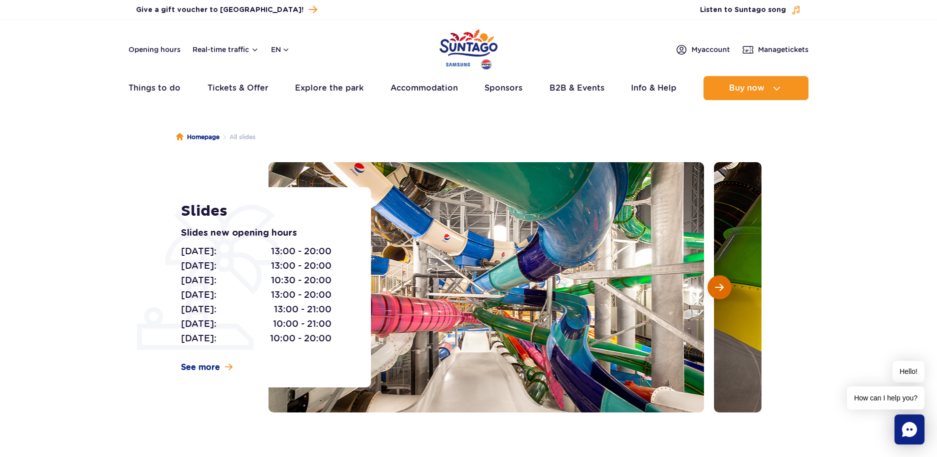
click at [714, 286] on button "Next slide" at bounding box center [720, 287] width 24 height 24
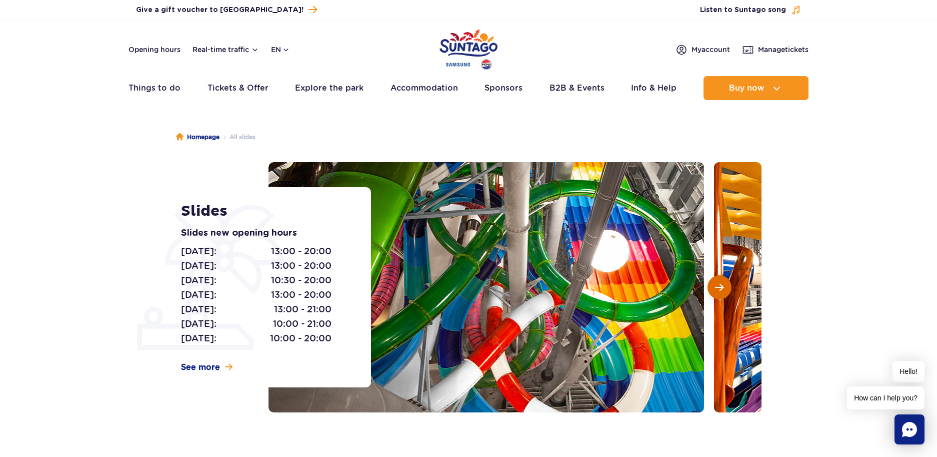
click at [714, 286] on button "Next slide" at bounding box center [720, 287] width 24 height 24
